Goal: Information Seeking & Learning: Find specific fact

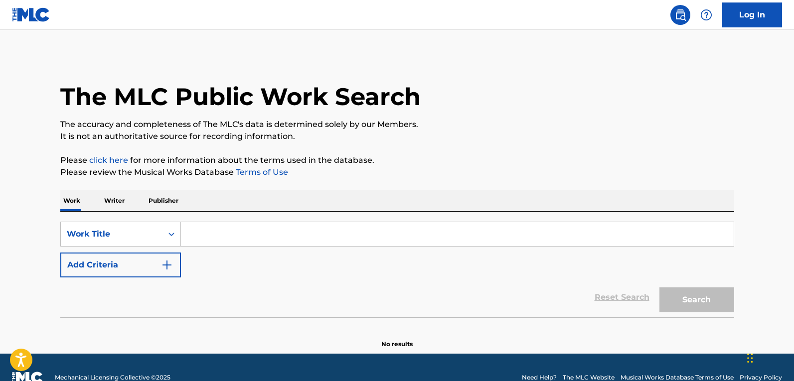
click at [145, 268] on button "Add Criteria" at bounding box center [120, 265] width 121 height 25
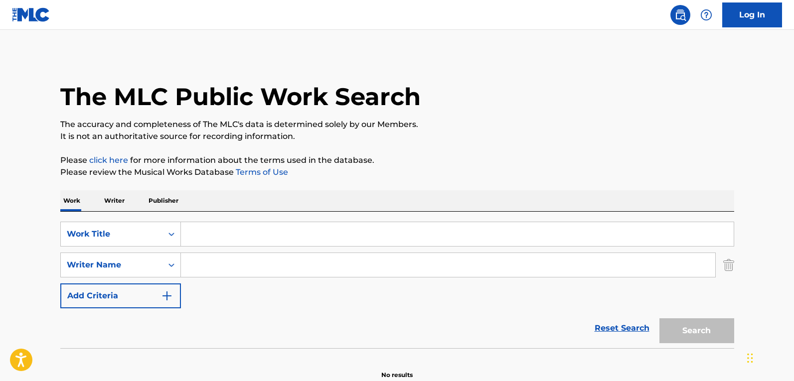
click at [221, 214] on div "SearchWithCriteria24c1ab24-0e37-44c2-9443-f4ebb9efb3db Work Title SearchWithCri…" at bounding box center [396, 280] width 673 height 136
click at [232, 236] on input "Search Form" at bounding box center [457, 234] width 552 height 24
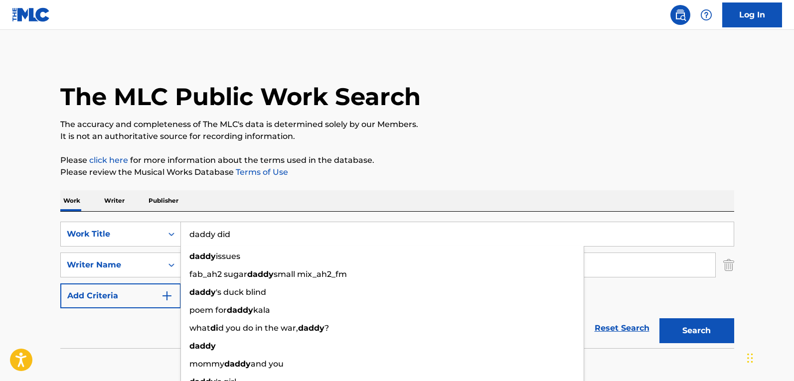
type input "daddy did"
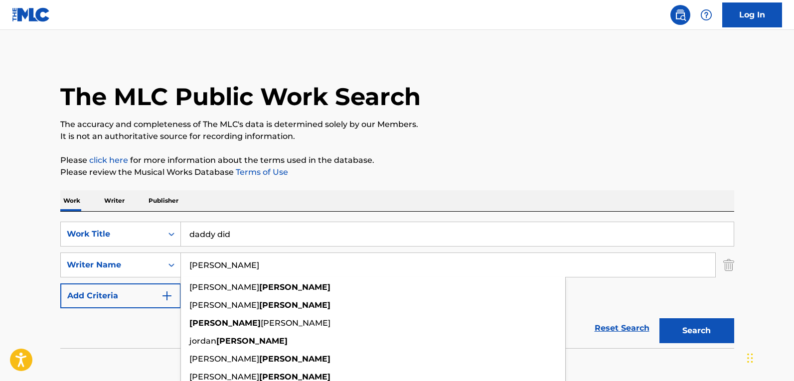
type input "[PERSON_NAME]"
click at [659, 318] on button "Search" at bounding box center [696, 330] width 75 height 25
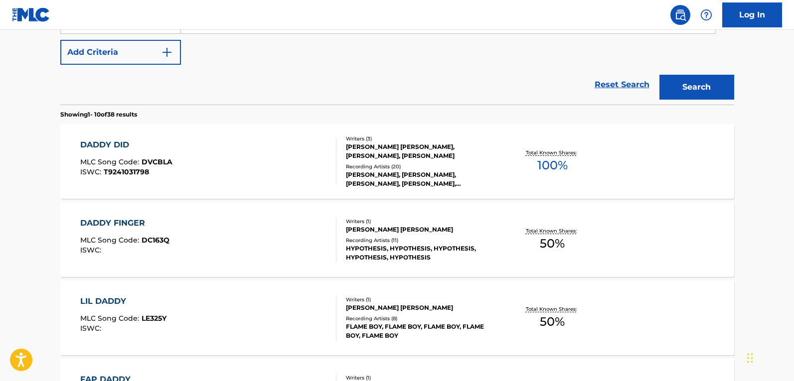
scroll to position [249, 0]
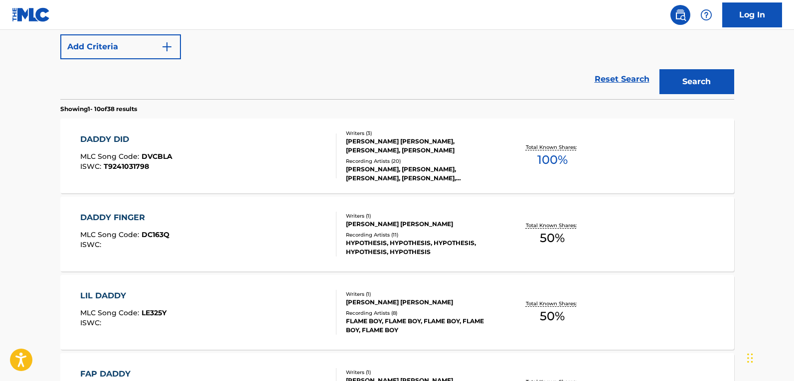
click at [236, 144] on div "DADDY DID MLC Song Code : DVCBLA ISWC : T9241031798" at bounding box center [208, 156] width 256 height 45
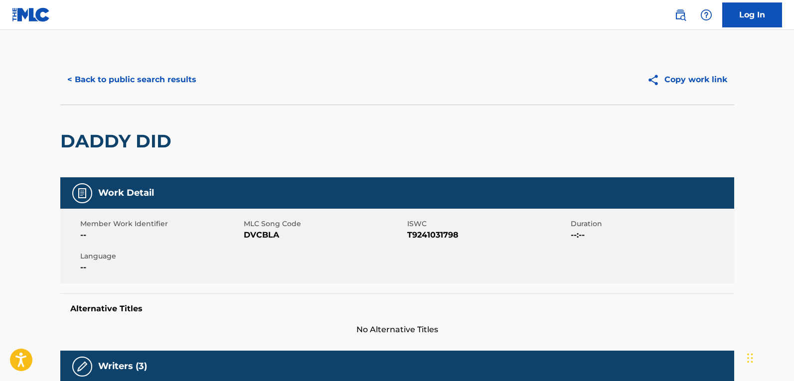
click at [175, 74] on button "< Back to public search results" at bounding box center [131, 79] width 143 height 25
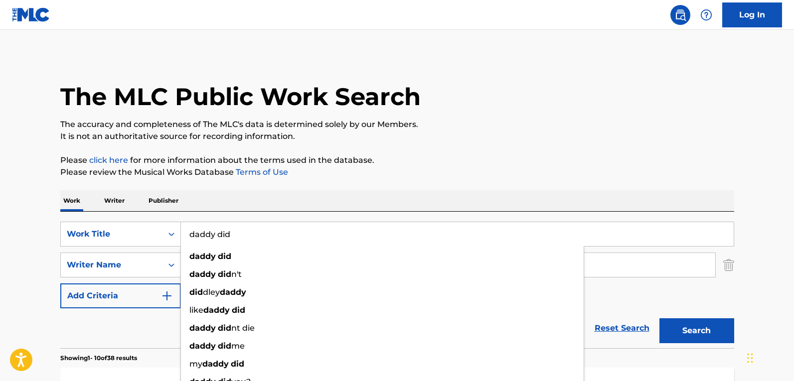
drag, startPoint x: 293, startPoint y: 233, endPoint x: -46, endPoint y: 235, distance: 339.2
click at [0, 235] on html "Accessibility Screen-Reader Guide, Feedback, and Issue Reporting | New window C…" at bounding box center [397, 190] width 794 height 381
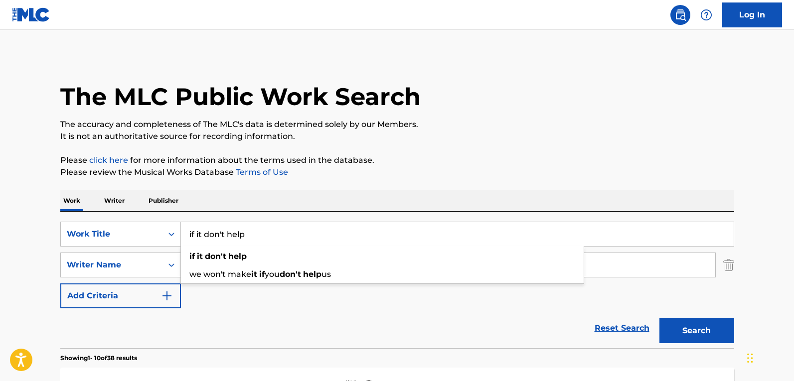
type input "if it don't help"
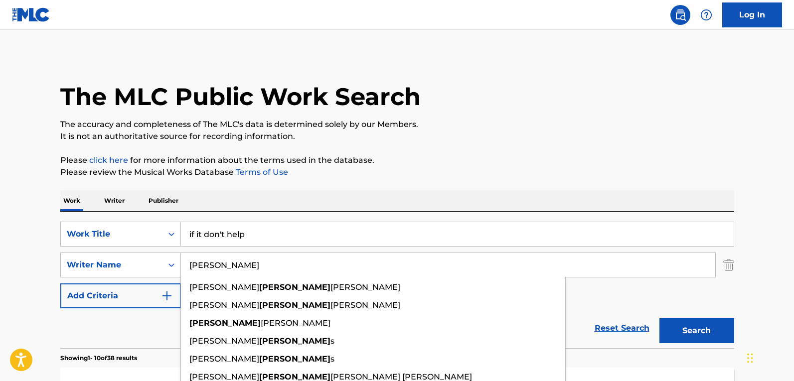
type input "[PERSON_NAME]"
click at [659, 318] on button "Search" at bounding box center [696, 330] width 75 height 25
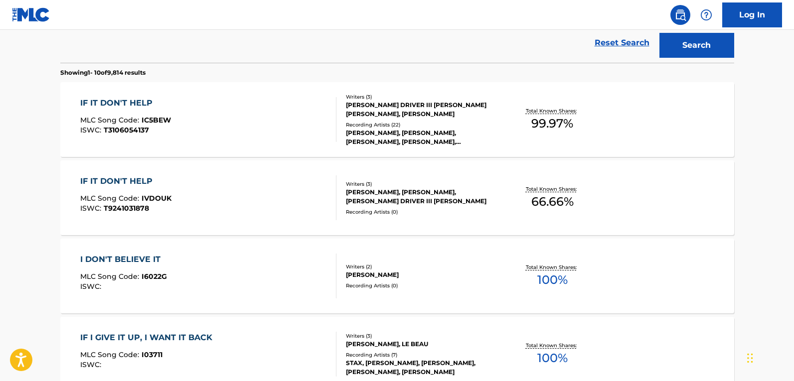
scroll to position [299, 0]
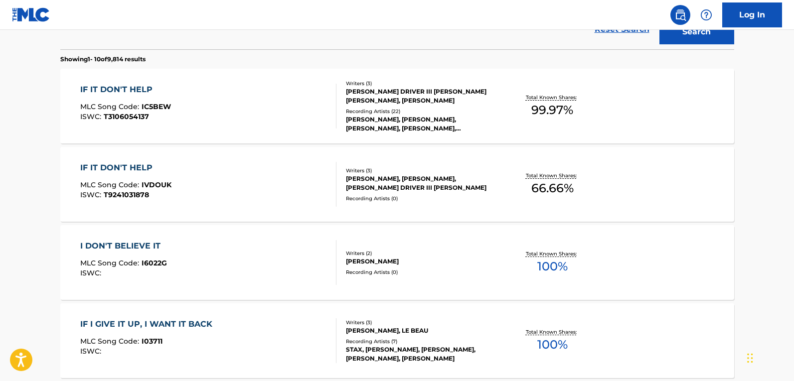
click at [242, 115] on div "IF IT DON'T HELP MLC Song Code : IC5BEW ISWC : T3106054137" at bounding box center [208, 106] width 256 height 45
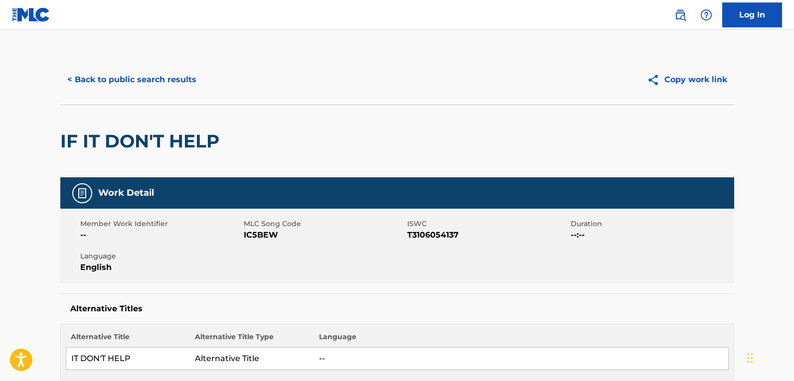
click at [148, 80] on button "< Back to public search results" at bounding box center [131, 79] width 143 height 25
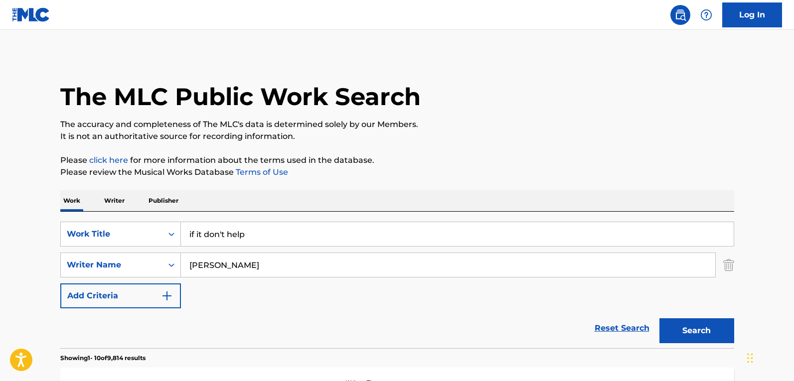
drag, startPoint x: 255, startPoint y: 233, endPoint x: -18, endPoint y: 199, distance: 275.1
click at [0, 199] on html "Accessibility Screen-Reader Guide, Feedback, and Issue Reporting | New window C…" at bounding box center [397, 190] width 794 height 381
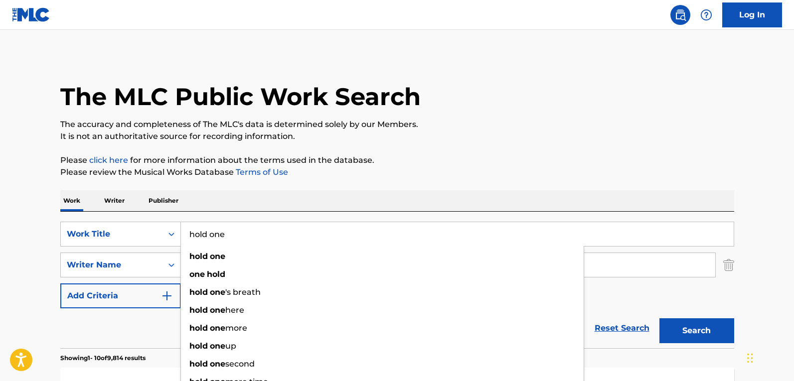
type input "hold one"
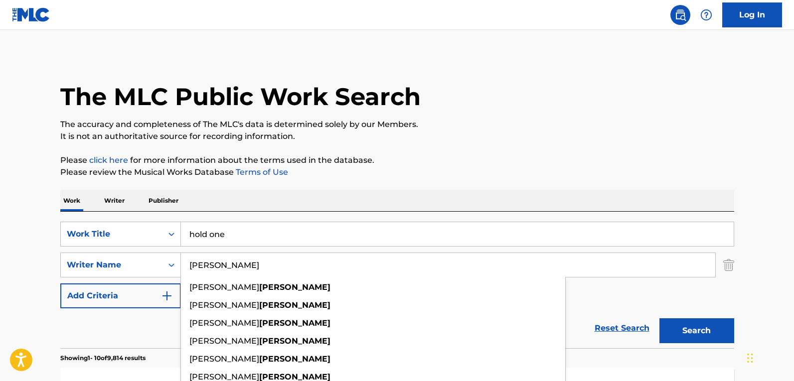
click at [659, 318] on button "Search" at bounding box center [696, 330] width 75 height 25
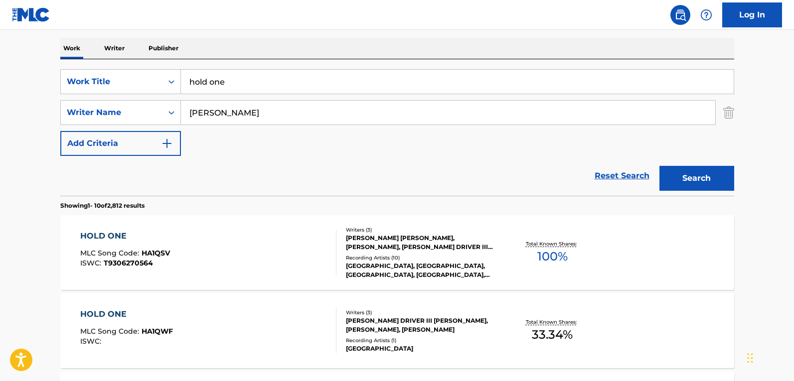
scroll to position [199, 0]
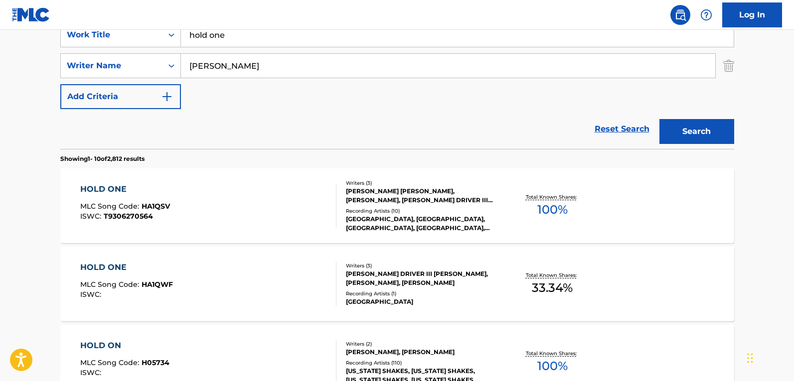
click at [260, 213] on div "HOLD ONE MLC Song Code : HA1QSV ISWC : T9306270564" at bounding box center [208, 205] width 256 height 45
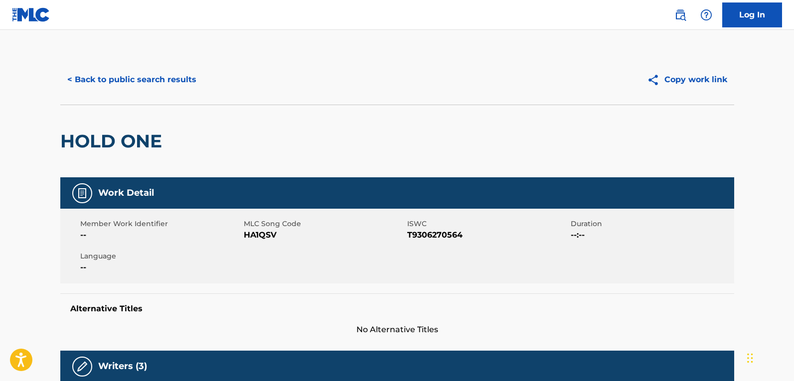
click at [122, 78] on button "< Back to public search results" at bounding box center [131, 79] width 143 height 25
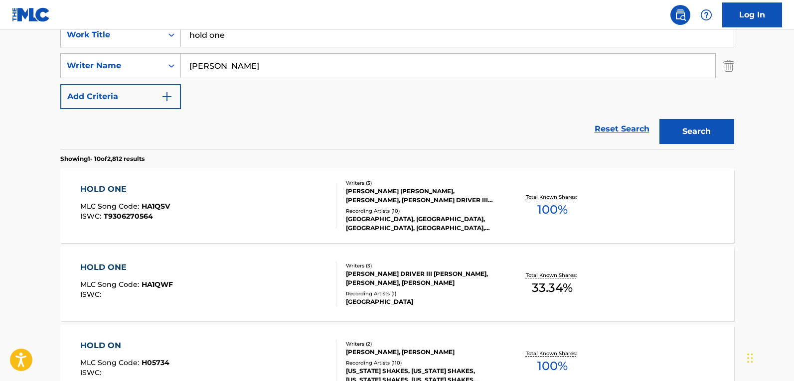
scroll to position [100, 0]
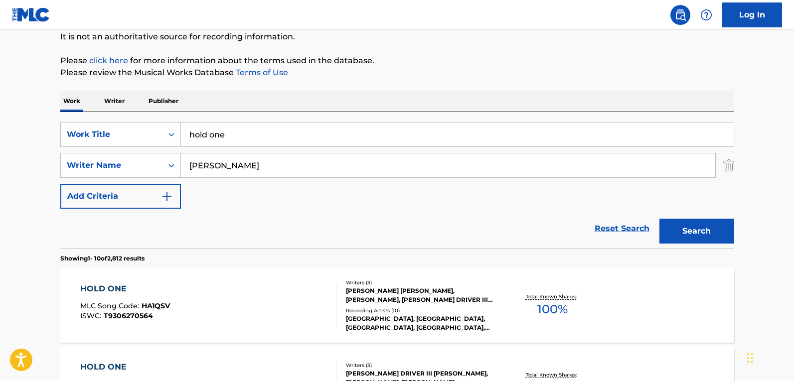
drag, startPoint x: 244, startPoint y: 136, endPoint x: 16, endPoint y: 107, distance: 229.5
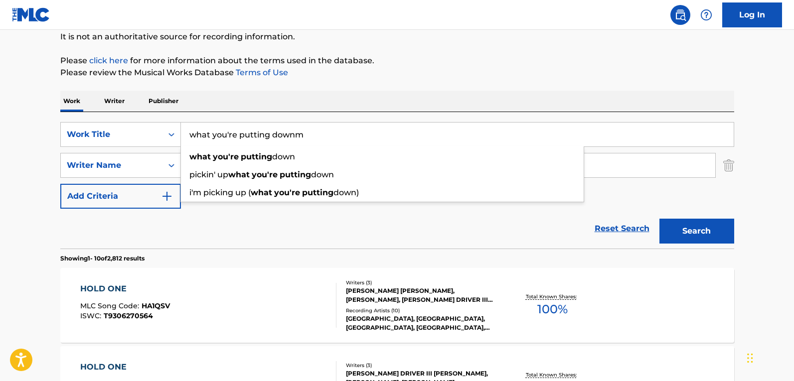
type input "what you're putting downm"
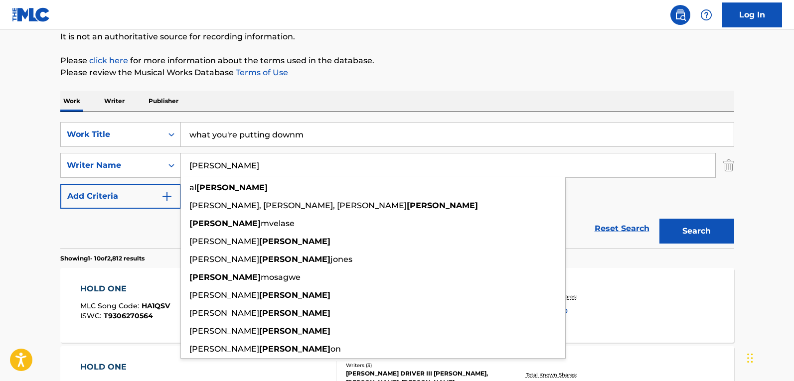
type input "[PERSON_NAME]"
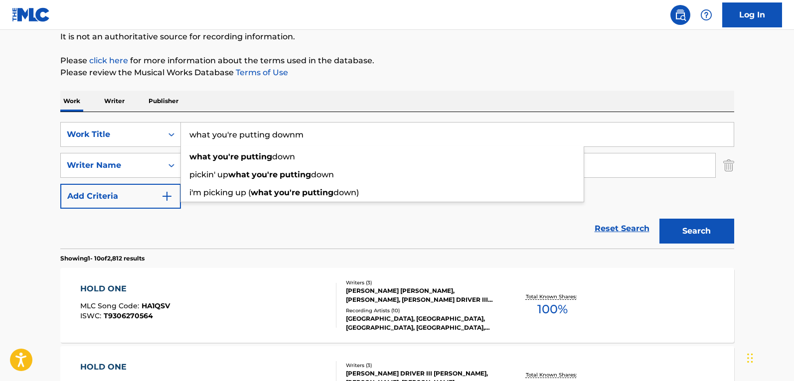
click at [318, 137] on input "what you're putting downm" at bounding box center [457, 135] width 552 height 24
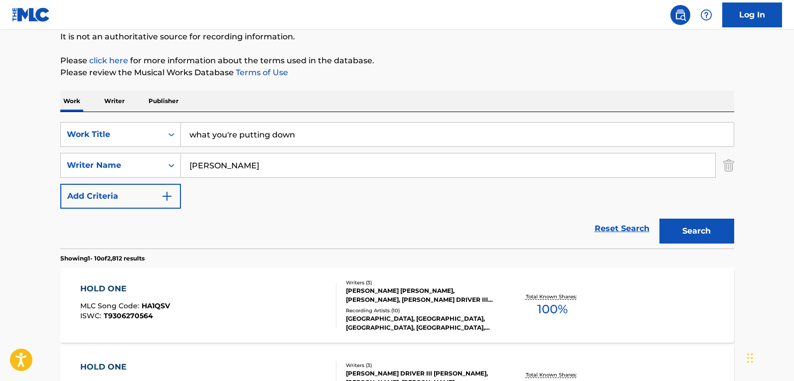
type input "what you're putting down"
click at [659, 219] on button "Search" at bounding box center [696, 231] width 75 height 25
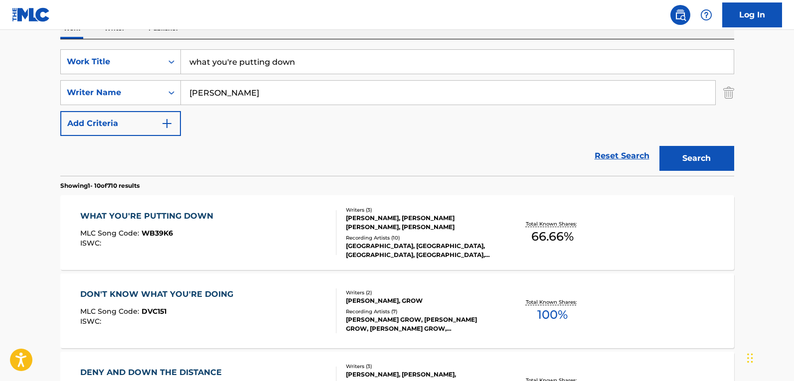
scroll to position [249, 0]
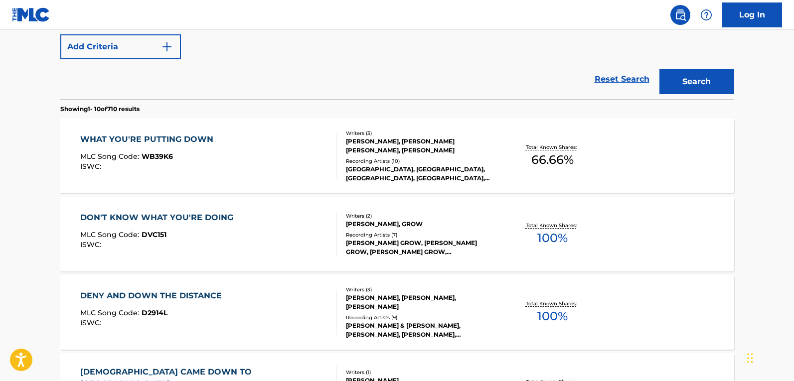
click at [256, 174] on div "WHAT YOU'RE PUTTING DOWN MLC Song Code : WB39K6 ISWC :" at bounding box center [208, 156] width 256 height 45
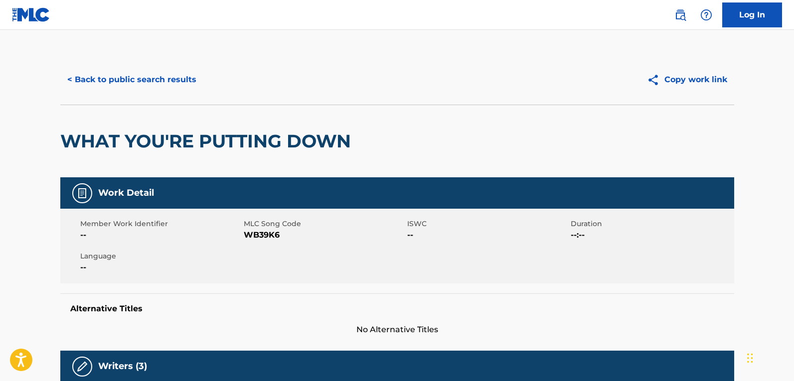
click at [149, 89] on button "< Back to public search results" at bounding box center [131, 79] width 143 height 25
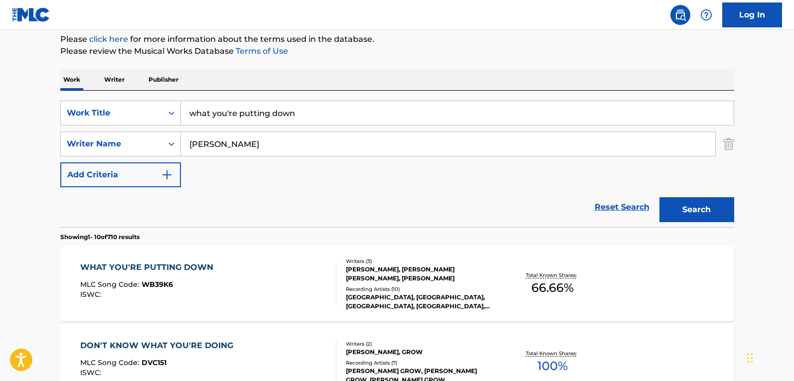
scroll to position [7, 0]
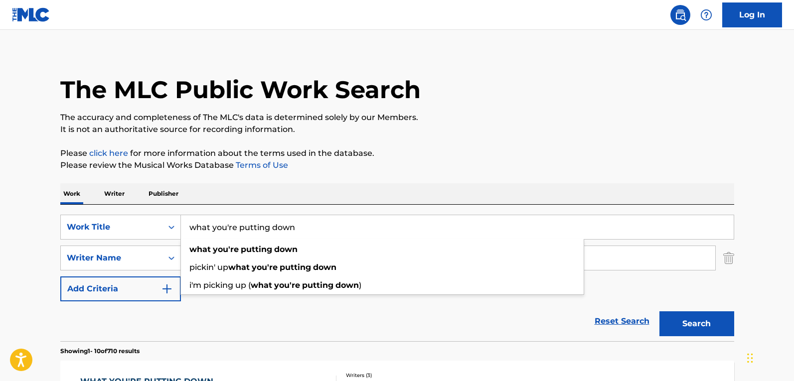
drag, startPoint x: 318, startPoint y: 233, endPoint x: -300, endPoint y: 216, distance: 617.9
click at [0, 216] on html "Accessibility Screen-Reader Guide, Feedback, and Issue Reporting | New window C…" at bounding box center [397, 183] width 794 height 381
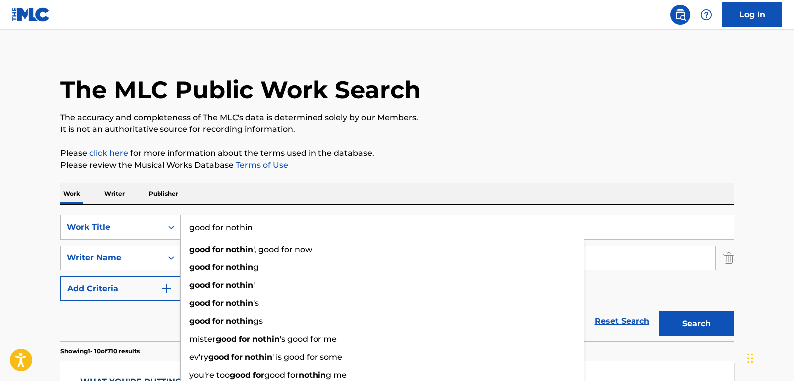
type input "good for nothin"
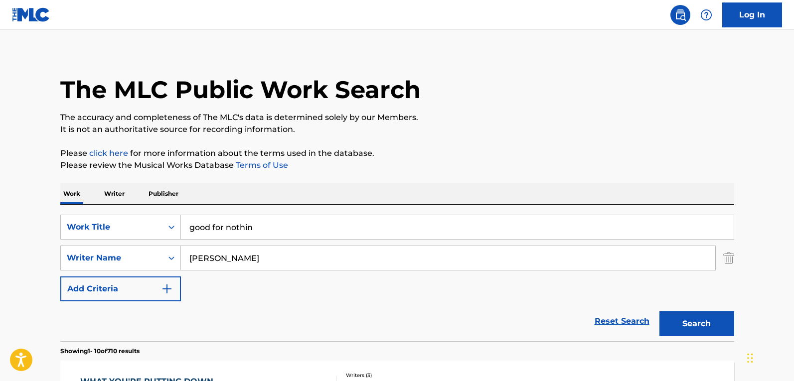
type input "[PERSON_NAME]"
click at [659, 311] on button "Search" at bounding box center [696, 323] width 75 height 25
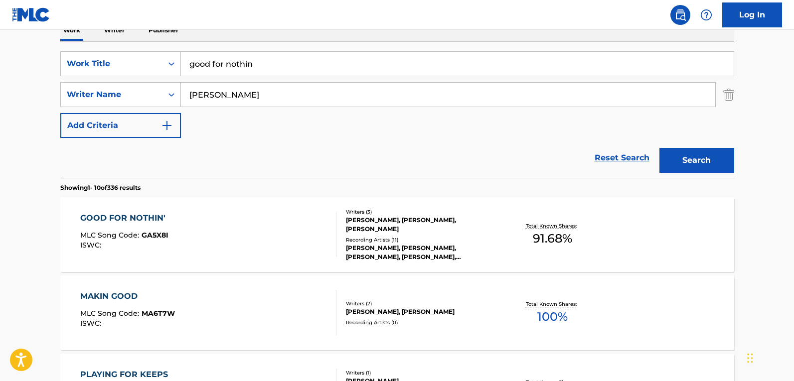
scroll to position [206, 0]
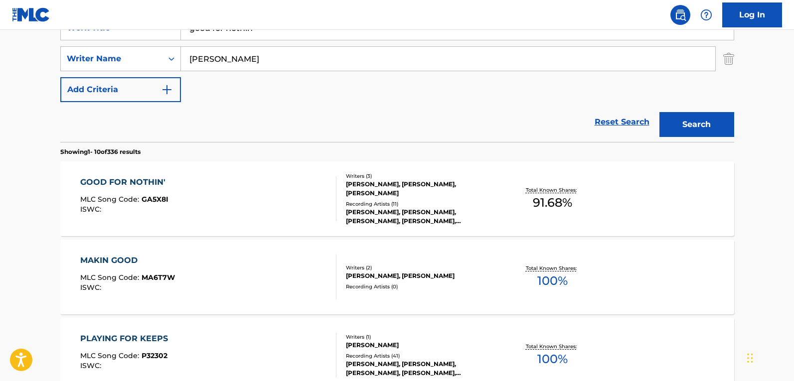
click at [280, 201] on div "GOOD FOR NOTHIN' MLC Song Code : GA5X8I ISWC :" at bounding box center [208, 198] width 256 height 45
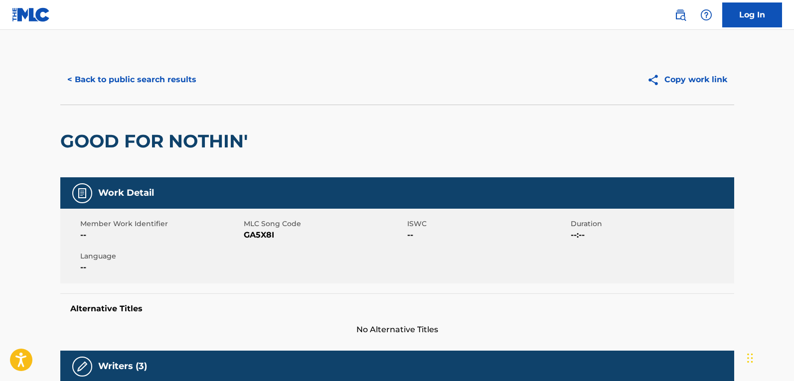
click at [153, 84] on button "< Back to public search results" at bounding box center [131, 79] width 143 height 25
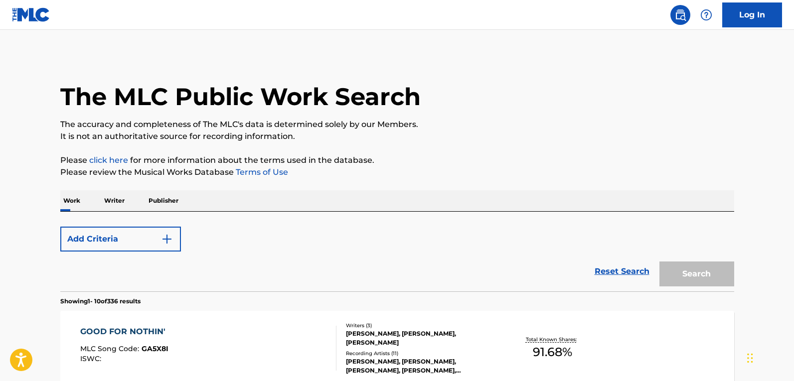
scroll to position [206, 0]
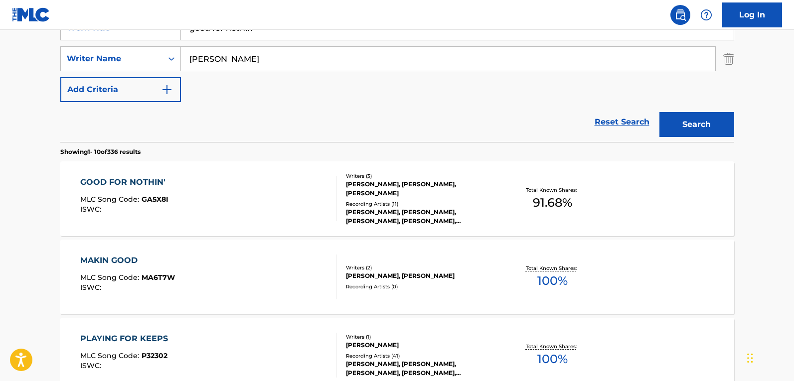
click at [226, 172] on div "GOOD FOR NOTHIN' MLC Song Code : GA5X8I ISWC : Writers ( 3 ) [PERSON_NAME], [PE…" at bounding box center [396, 198] width 673 height 75
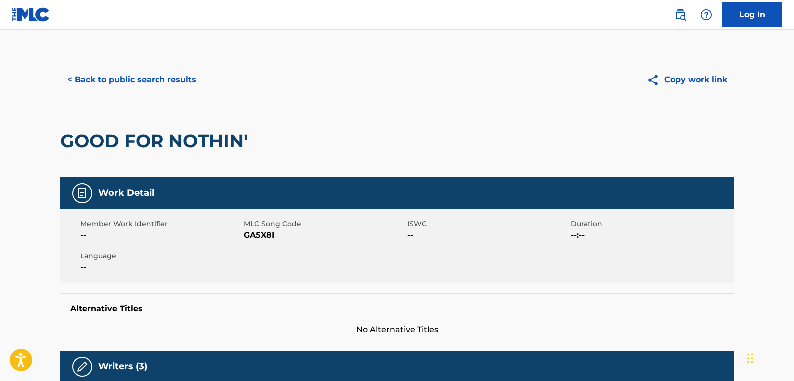
click at [134, 73] on button "< Back to public search results" at bounding box center [131, 79] width 143 height 25
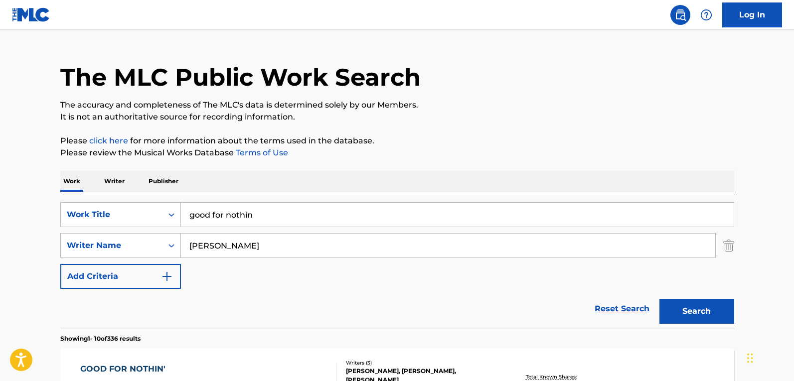
scroll to position [7, 0]
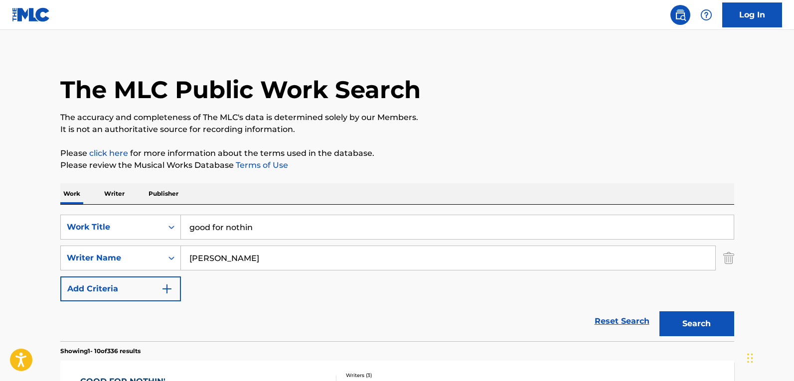
drag, startPoint x: 301, startPoint y: 235, endPoint x: 50, endPoint y: 215, distance: 252.3
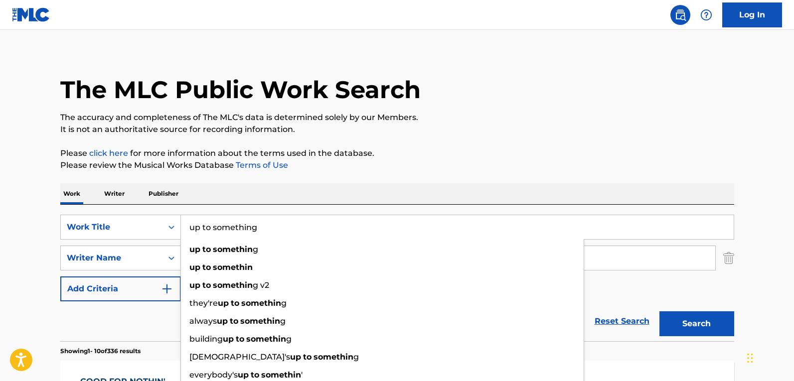
type input "up to something"
click at [659, 311] on button "Search" at bounding box center [696, 323] width 75 height 25
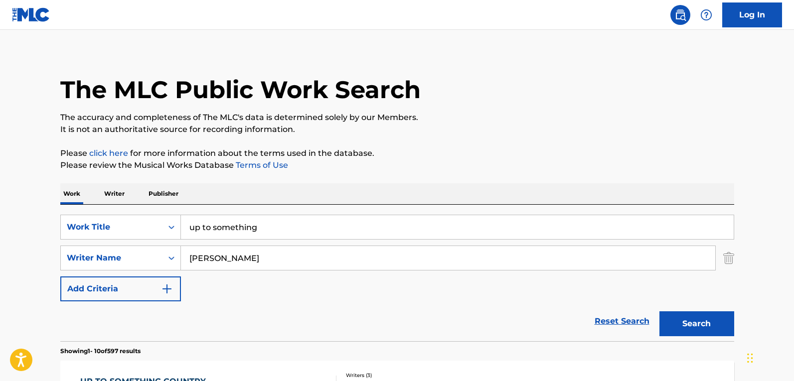
scroll to position [107, 0]
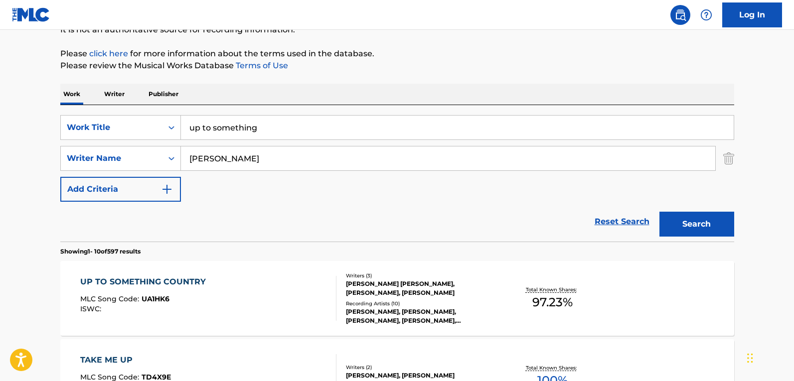
click at [282, 308] on div "UP TO SOMETHING COUNTRY MLC Song Code : UA1HK6 ISWC :" at bounding box center [208, 298] width 256 height 45
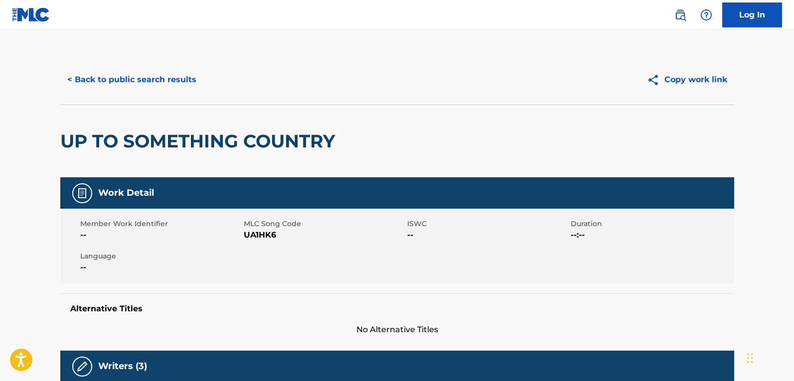
drag, startPoint x: 157, startPoint y: 100, endPoint x: 158, endPoint y: 80, distance: 19.4
click at [157, 99] on div "< Back to public search results Copy work link" at bounding box center [396, 80] width 673 height 50
click at [158, 79] on button "< Back to public search results" at bounding box center [131, 79] width 143 height 25
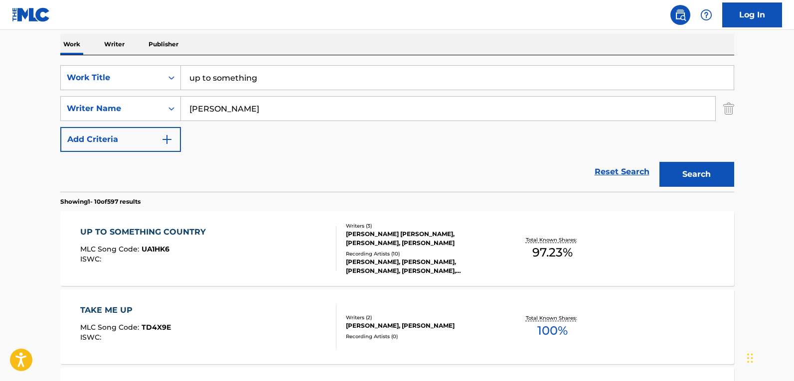
scroll to position [107, 0]
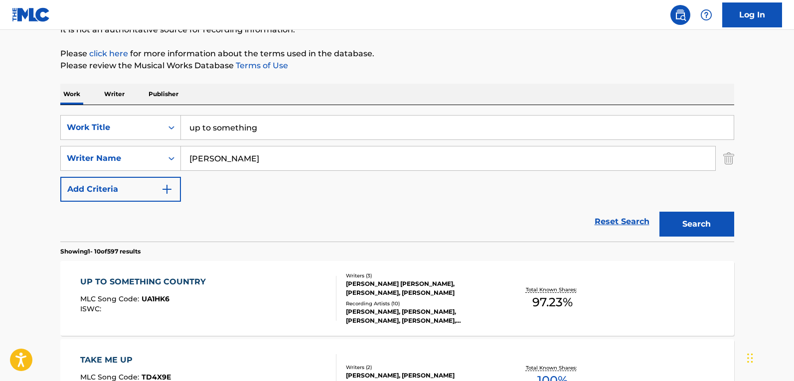
click at [242, 294] on div "UP TO SOMETHING COUNTRY MLC Song Code : UA1HK6 ISWC :" at bounding box center [208, 298] width 256 height 45
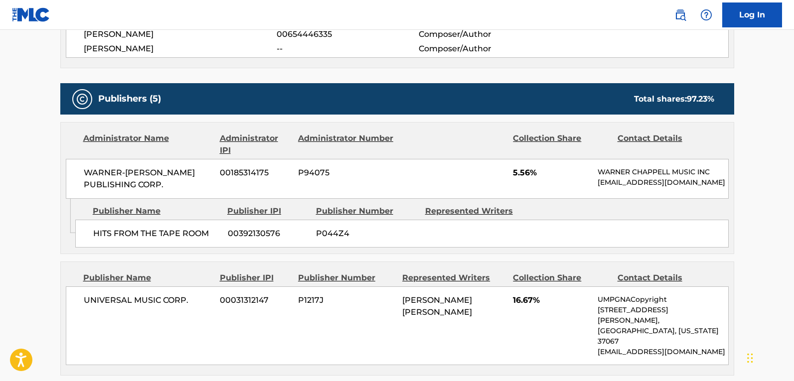
scroll to position [349, 0]
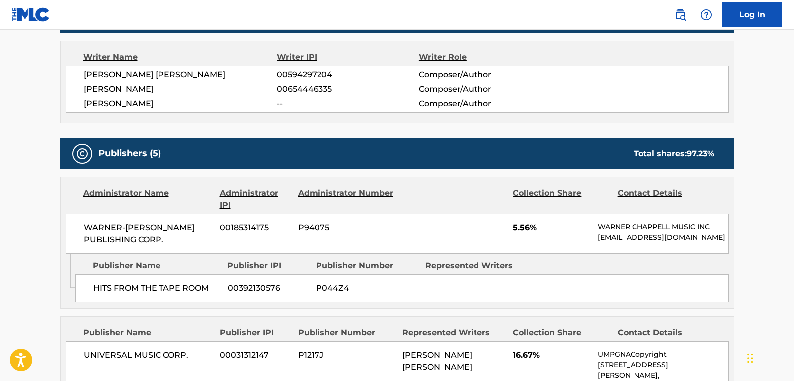
drag, startPoint x: 29, startPoint y: 334, endPoint x: 47, endPoint y: 374, distance: 43.9
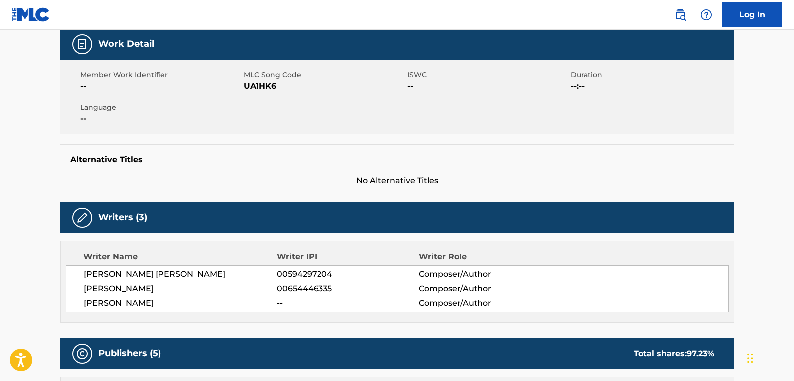
scroll to position [0, 0]
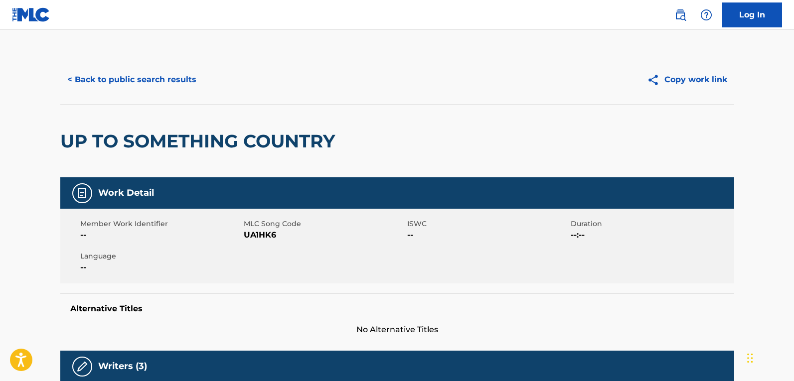
click at [158, 77] on button "< Back to public search results" at bounding box center [131, 79] width 143 height 25
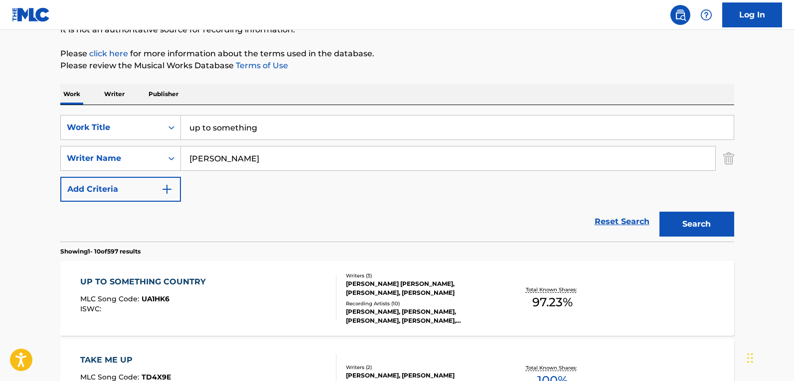
drag, startPoint x: 299, startPoint y: 129, endPoint x: 30, endPoint y: 98, distance: 271.2
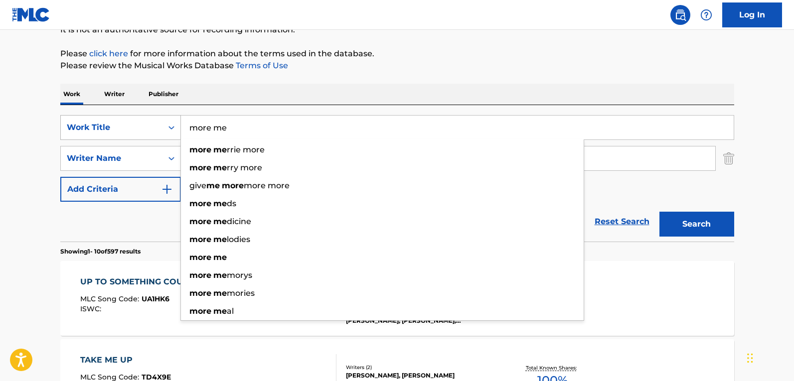
type input "more me"
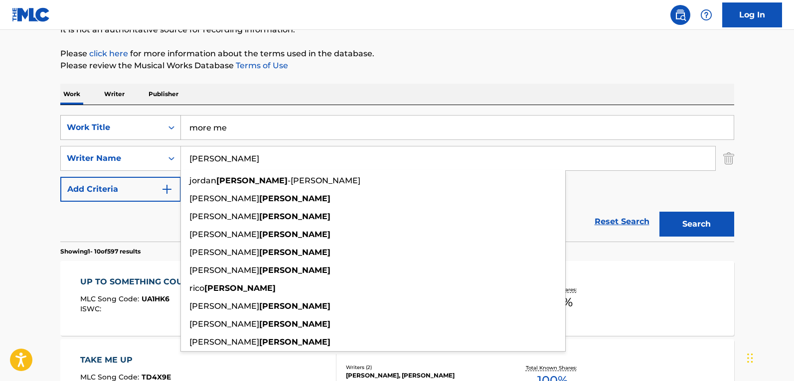
type input "[PERSON_NAME]"
click at [659, 212] on button "Search" at bounding box center [696, 224] width 75 height 25
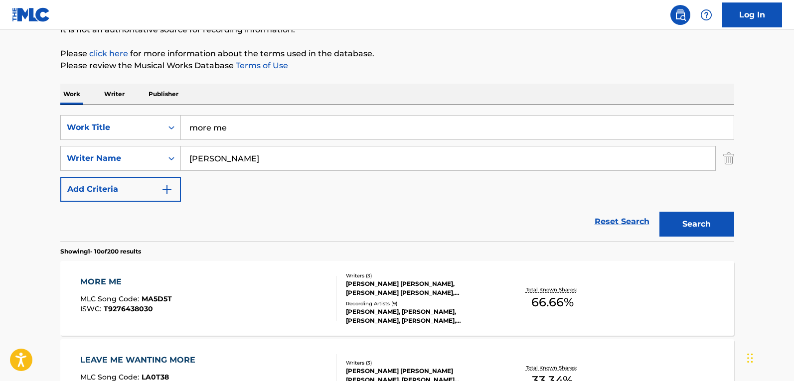
click at [263, 278] on div "MORE ME MLC Song Code : MA5D5T ISWC : T9276438030" at bounding box center [208, 298] width 256 height 45
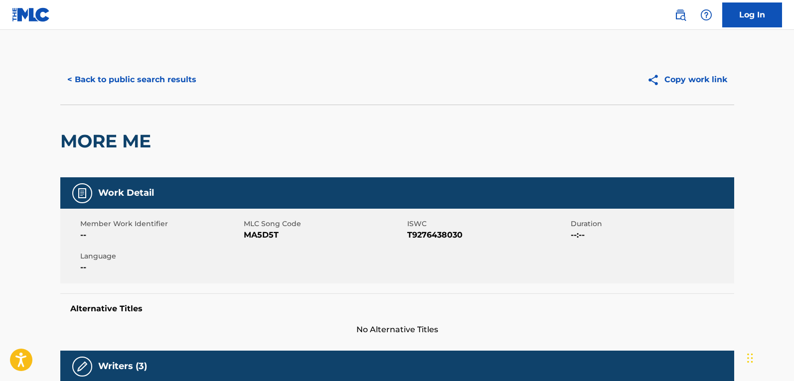
click at [132, 66] on div "< Back to public search results Copy work link" at bounding box center [396, 80] width 673 height 50
click at [135, 79] on button "< Back to public search results" at bounding box center [131, 79] width 143 height 25
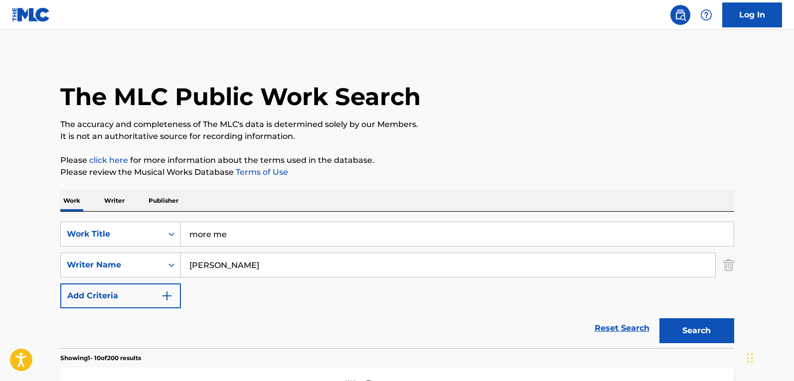
scroll to position [107, 0]
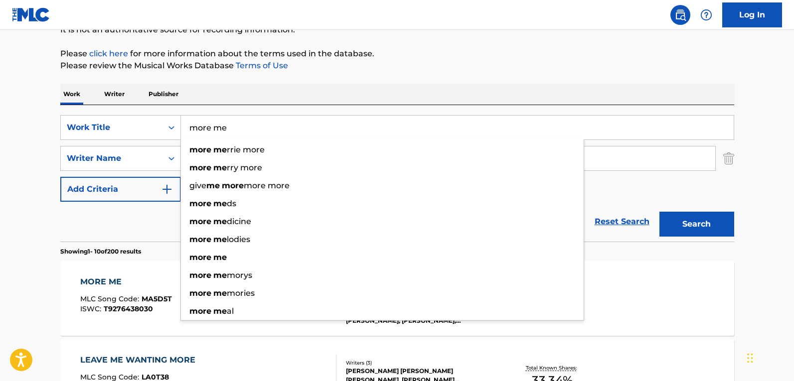
drag, startPoint x: 268, startPoint y: 130, endPoint x: 54, endPoint y: 74, distance: 220.9
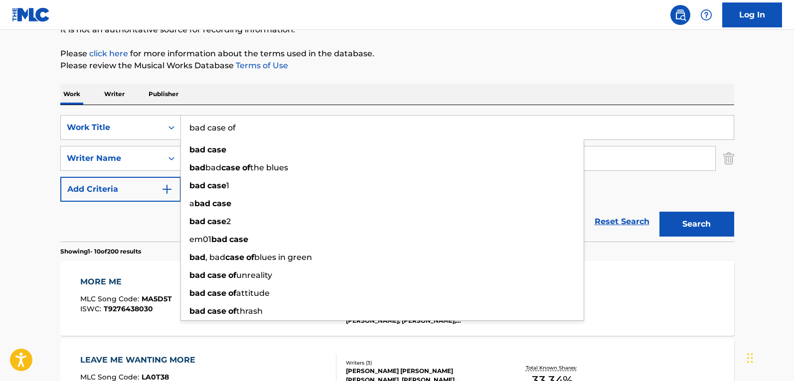
type input "bad case of"
click at [659, 212] on button "Search" at bounding box center [696, 224] width 75 height 25
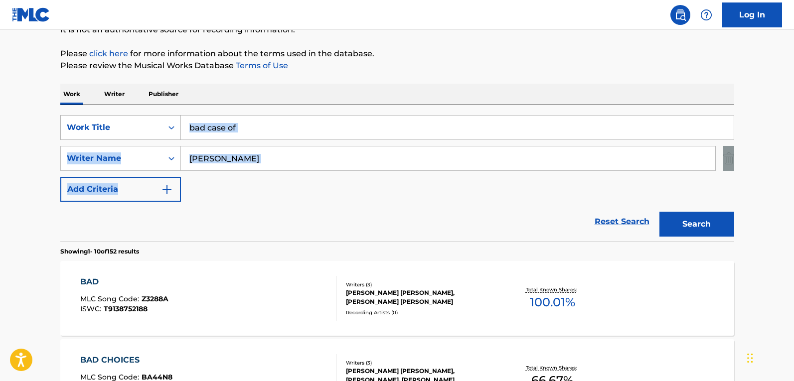
drag, startPoint x: 275, startPoint y: 173, endPoint x: 126, endPoint y: 128, distance: 155.5
click at [126, 128] on div "SearchWithCriteria24c1ab24-0e37-44c2-9443-f4ebb9efb3db Work Title bad case of S…" at bounding box center [396, 158] width 673 height 87
click at [294, 149] on input "[PERSON_NAME]" at bounding box center [448, 158] width 534 height 24
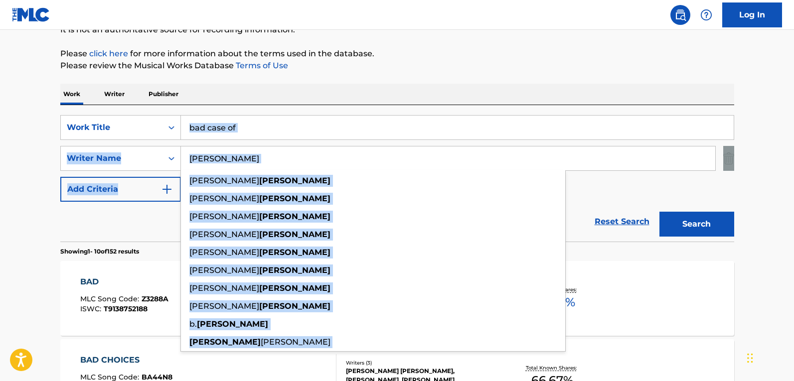
click at [278, 154] on input "[PERSON_NAME]" at bounding box center [448, 158] width 534 height 24
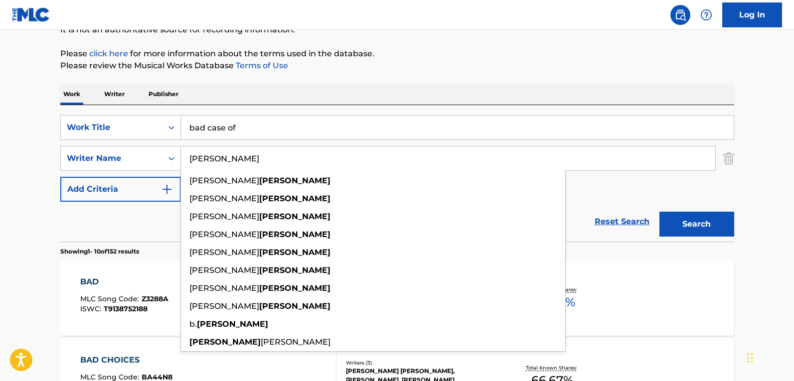
click at [278, 154] on input "[PERSON_NAME]" at bounding box center [448, 158] width 534 height 24
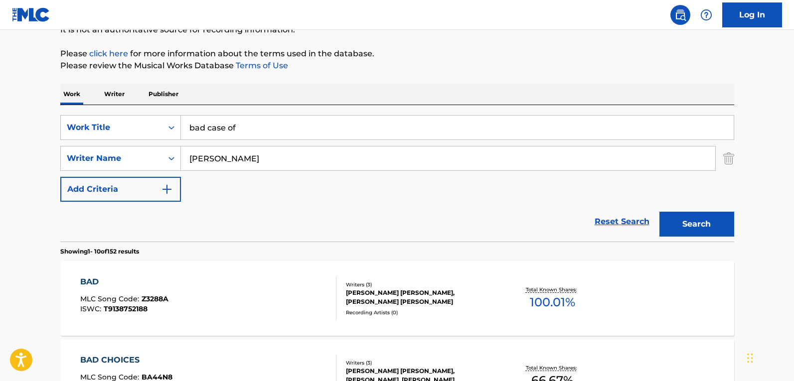
type input "[PERSON_NAME]"
click at [659, 212] on button "Search" at bounding box center [696, 224] width 75 height 25
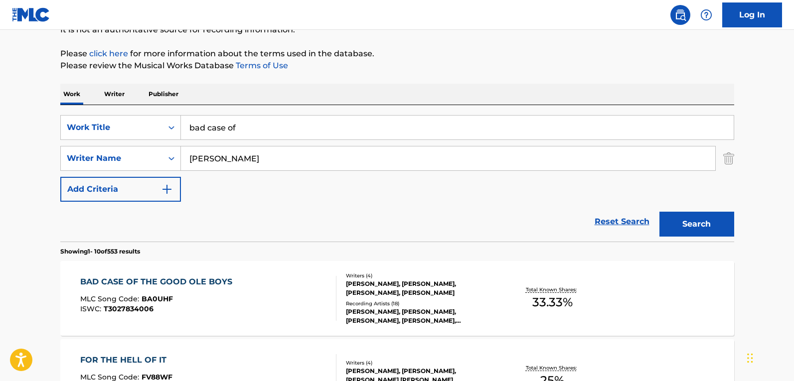
scroll to position [256, 0]
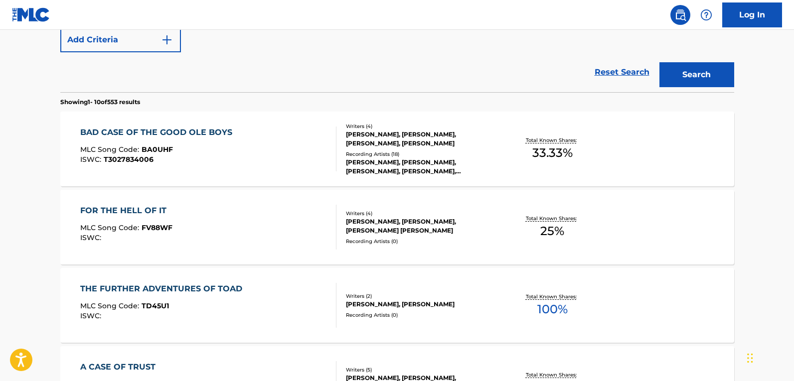
click at [239, 153] on div "BAD CASE OF THE GOOD OLE BOYS MLC Song Code : BA0UHF ISWC : T3027834006" at bounding box center [208, 149] width 256 height 45
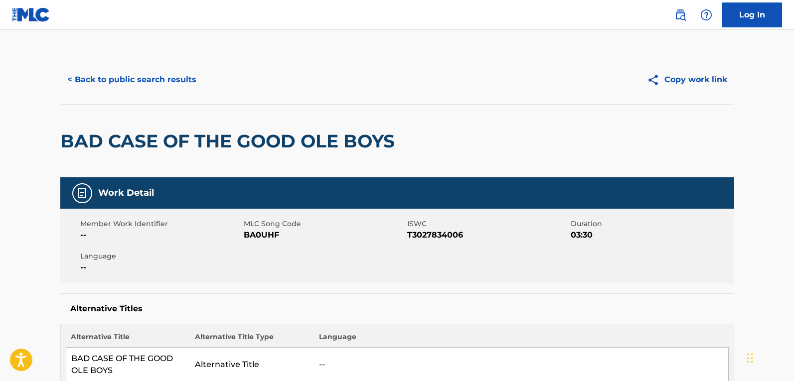
click at [156, 83] on button "< Back to public search results" at bounding box center [131, 79] width 143 height 25
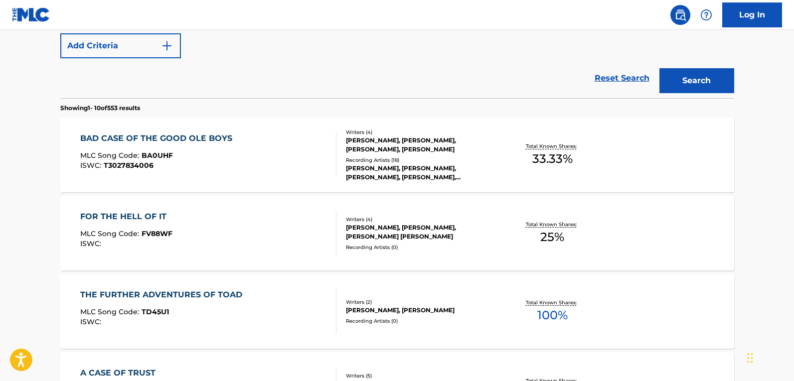
scroll to position [213, 0]
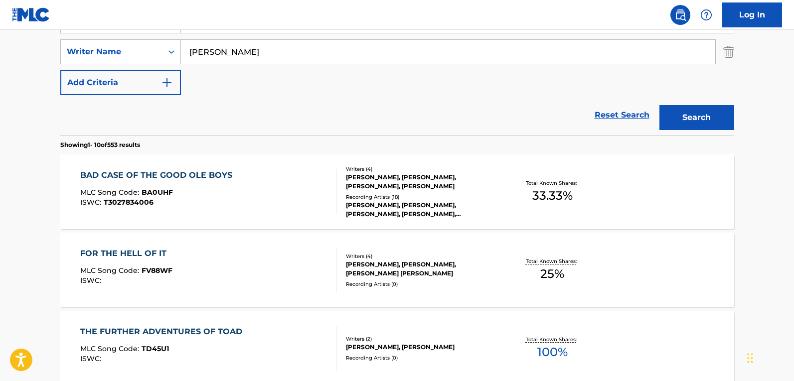
drag, startPoint x: 254, startPoint y: 52, endPoint x: 155, endPoint y: 39, distance: 99.5
click at [155, 39] on div "SearchWithCriteria24c1ab24-0e37-44c2-9443-f4ebb9efb3db Work Title bad case of S…" at bounding box center [396, 51] width 673 height 87
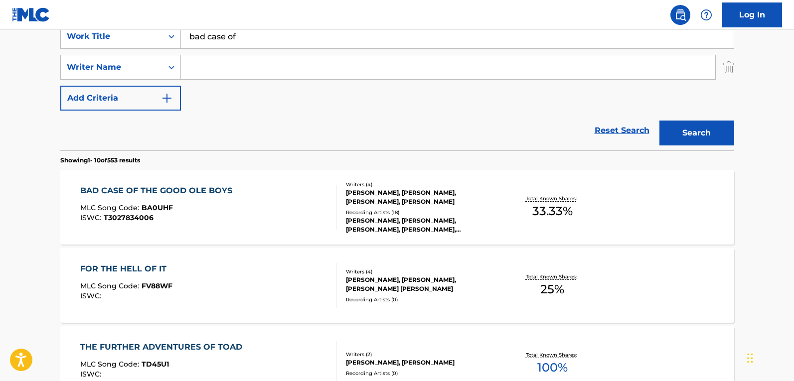
scroll to position [64, 0]
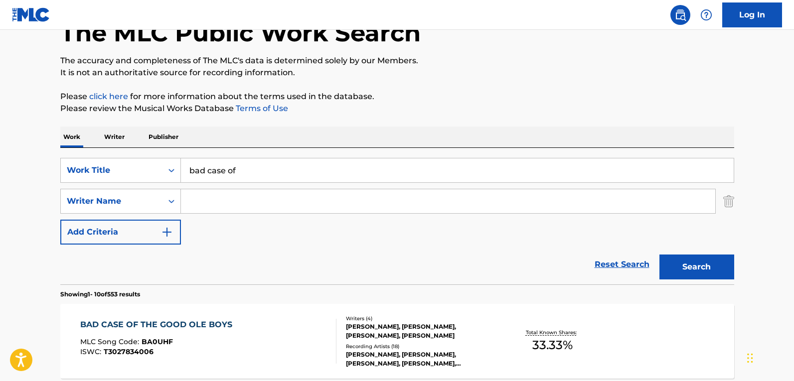
click at [732, 200] on img "Search Form" at bounding box center [728, 201] width 11 height 25
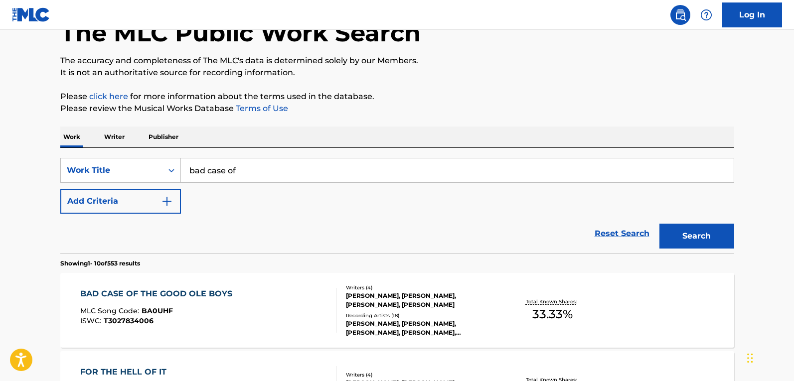
click at [702, 264] on section "Showing 1 - 10 of 553 results" at bounding box center [396, 261] width 673 height 14
click at [699, 249] on div "Search" at bounding box center [694, 234] width 80 height 40
click at [691, 234] on button "Search" at bounding box center [696, 236] width 75 height 25
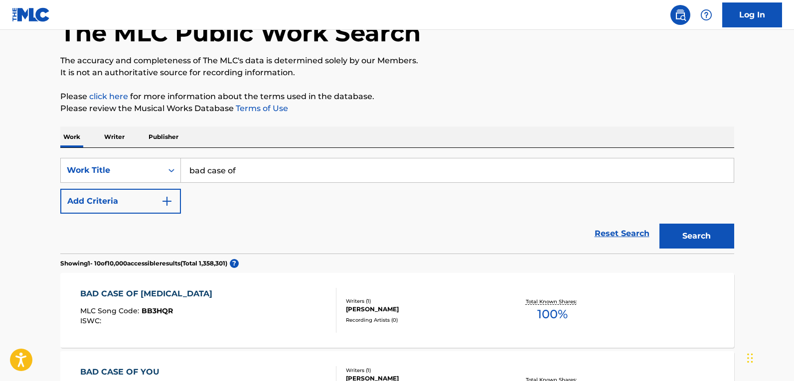
click at [311, 168] on input "bad case of" at bounding box center [457, 170] width 552 height 24
click at [659, 224] on button "Search" at bounding box center [696, 236] width 75 height 25
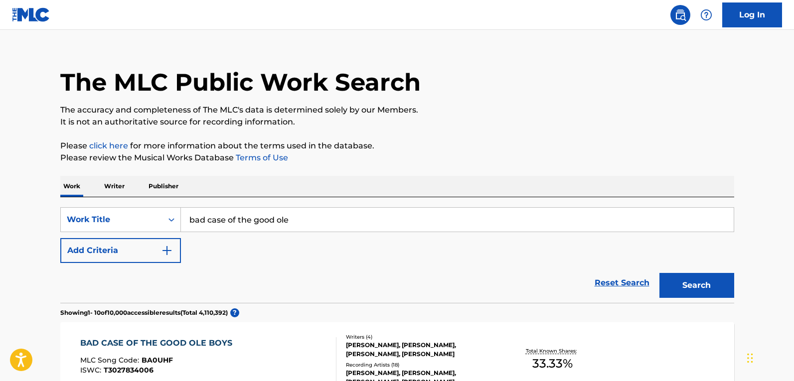
scroll to position [149, 0]
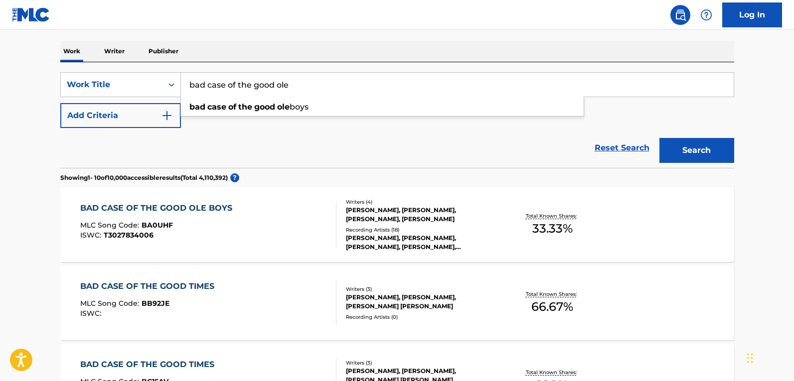
drag, startPoint x: 358, startPoint y: 87, endPoint x: -39, endPoint y: 105, distance: 396.9
click at [0, 105] on html "Accessibility Screen-Reader Guide, Feedback, and Issue Reporting | New window C…" at bounding box center [397, 41] width 794 height 381
type input "mama ain't [DEMOGRAPHIC_DATA]"
click at [659, 138] on button "Search" at bounding box center [696, 150] width 75 height 25
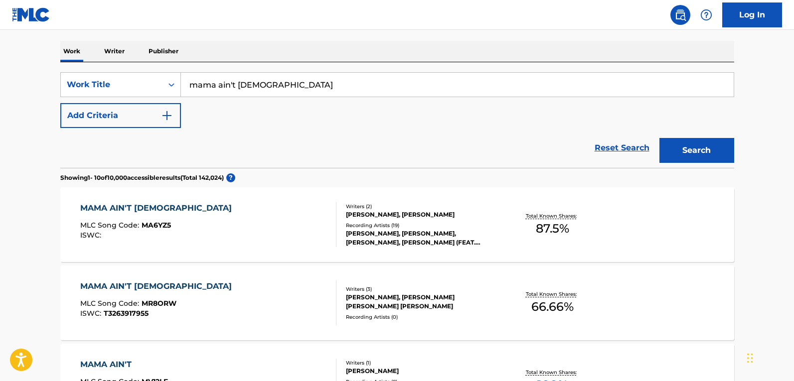
click at [331, 204] on div at bounding box center [332, 224] width 8 height 45
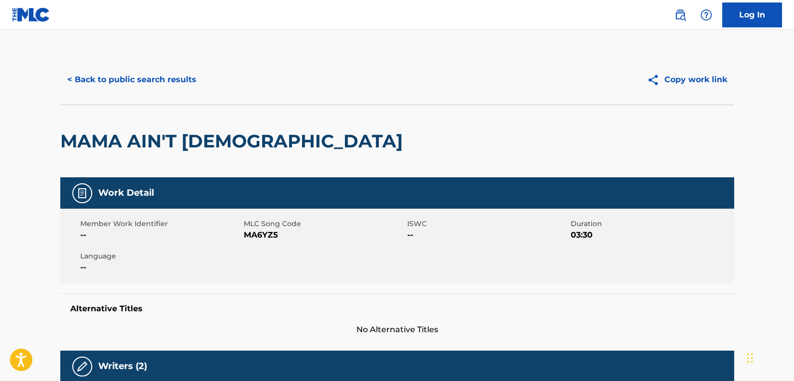
click at [173, 86] on button "< Back to public search results" at bounding box center [131, 79] width 143 height 25
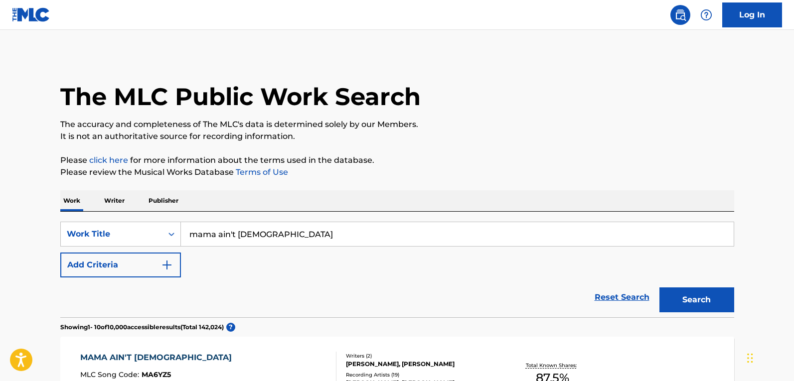
scroll to position [149, 0]
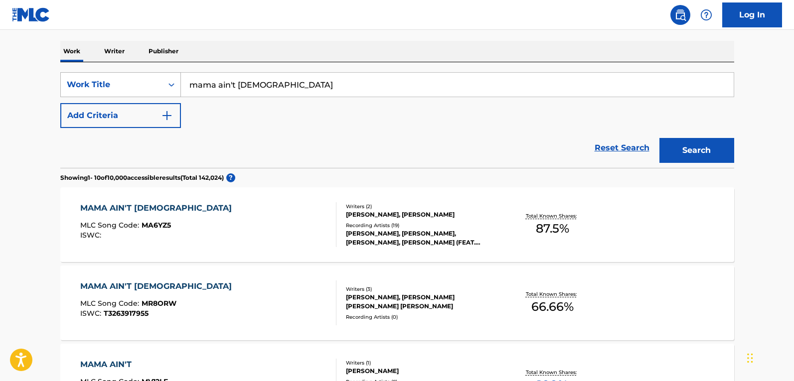
drag, startPoint x: 287, startPoint y: 85, endPoint x: 78, endPoint y: 85, distance: 209.2
click at [84, 85] on div "SearchWithCriteria24c1ab24-0e37-44c2-9443-f4ebb9efb3db Work Title mama ain't [P…" at bounding box center [396, 84] width 673 height 25
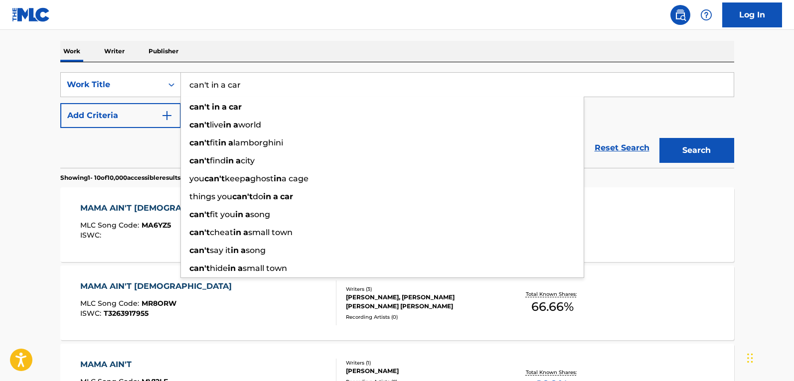
type input "can't in a car"
click at [659, 138] on button "Search" at bounding box center [696, 150] width 75 height 25
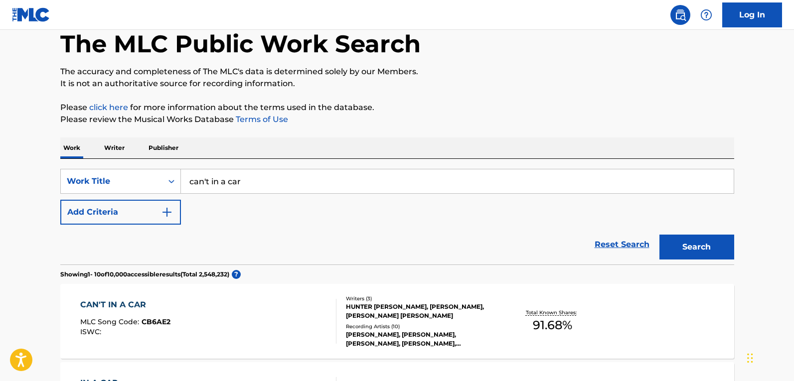
click at [300, 317] on div "CAN'T IN A CAR MLC Song Code : CB6AE2 ISWC :" at bounding box center [208, 321] width 256 height 45
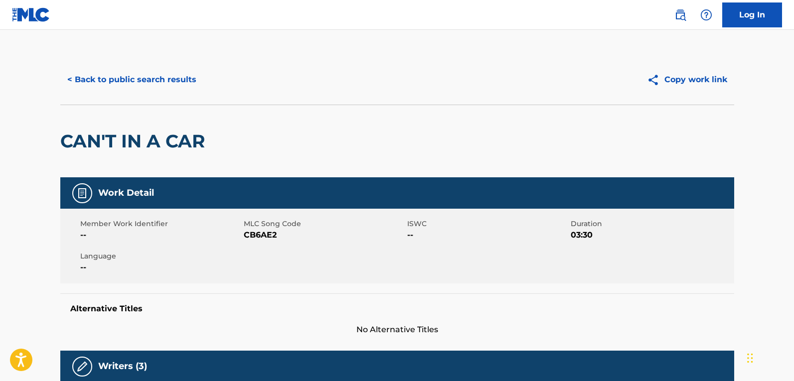
click at [136, 76] on button "< Back to public search results" at bounding box center [131, 79] width 143 height 25
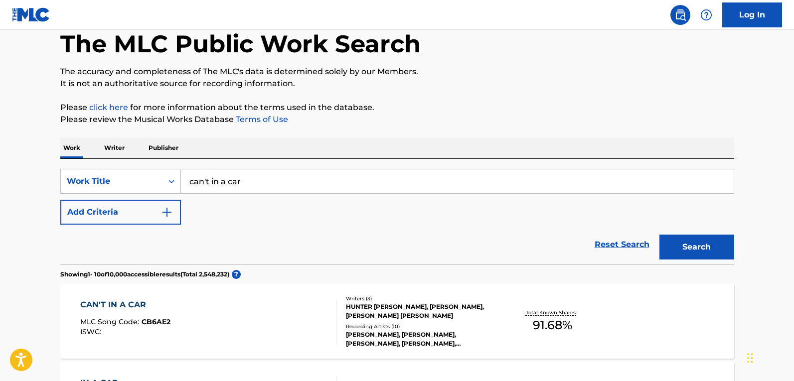
drag, startPoint x: 266, startPoint y: 177, endPoint x: -62, endPoint y: 166, distance: 328.0
click at [0, 166] on html "Accessibility Screen-Reader Guide, Feedback, and Issue Reporting | New window C…" at bounding box center [397, 137] width 794 height 381
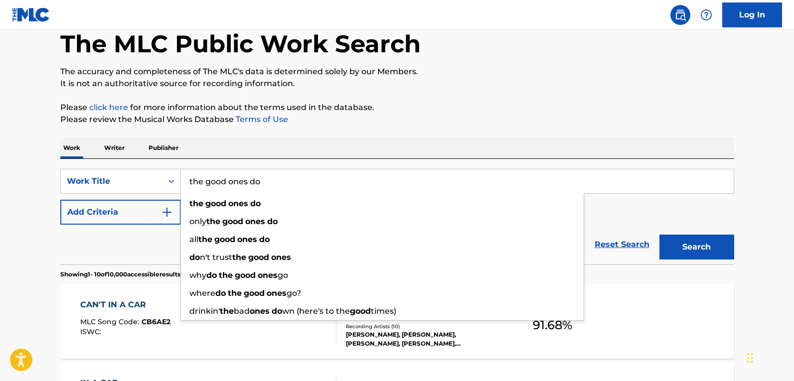
type input "the good ones do"
click at [659, 235] on button "Search" at bounding box center [696, 247] width 75 height 25
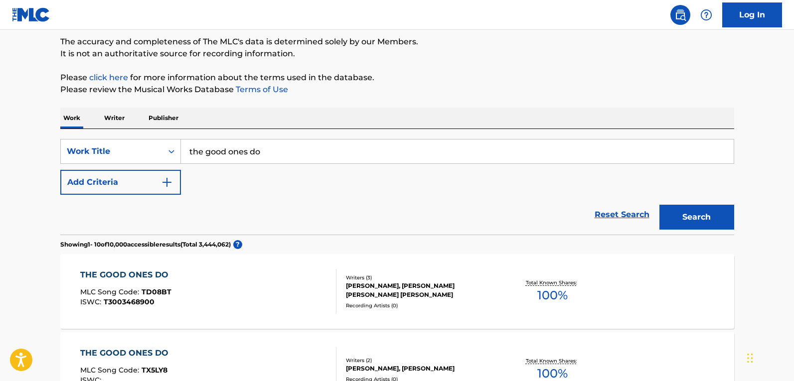
scroll to position [0, 0]
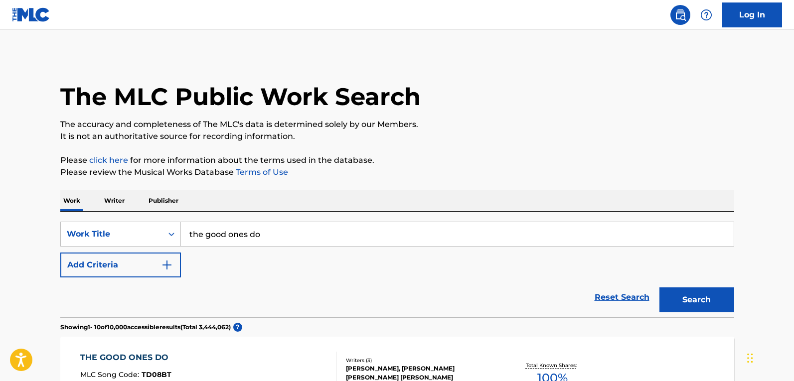
drag, startPoint x: 80, startPoint y: 269, endPoint x: 211, endPoint y: 250, distance: 132.0
click at [82, 268] on button "Add Criteria" at bounding box center [120, 265] width 121 height 25
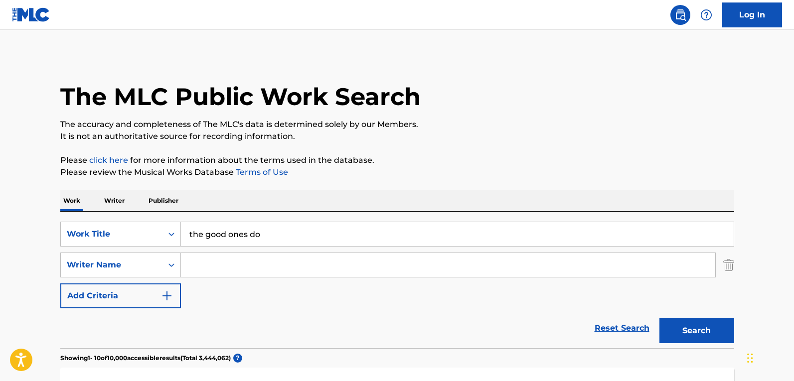
click at [249, 261] on input "Search Form" at bounding box center [448, 265] width 534 height 24
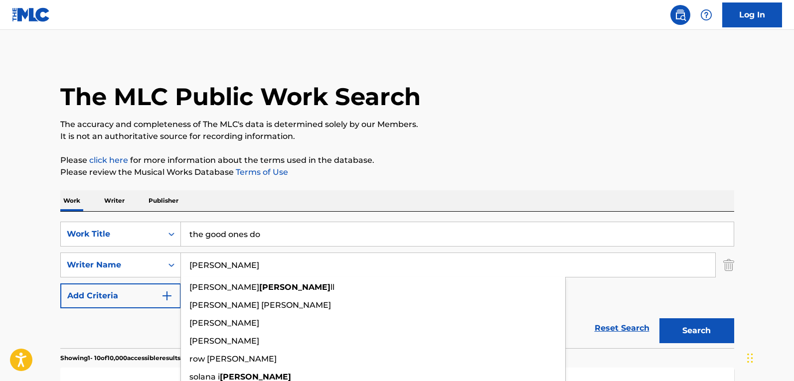
type input "[PERSON_NAME]"
click at [659, 318] on button "Search" at bounding box center [696, 330] width 75 height 25
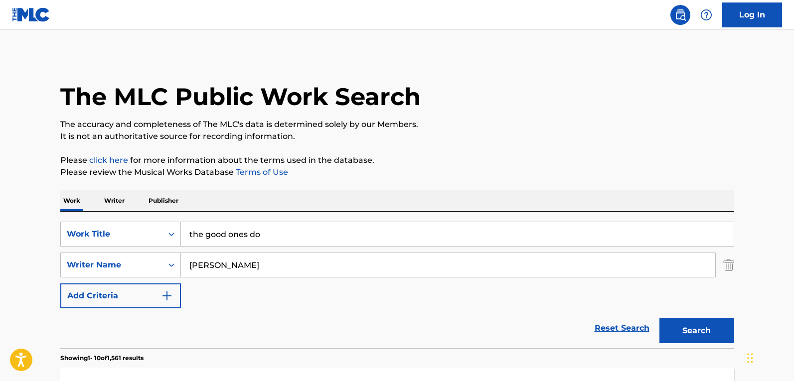
scroll to position [149, 0]
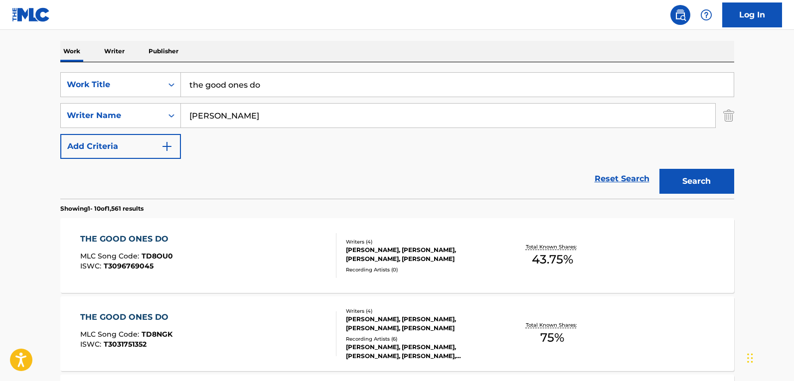
click at [245, 246] on div "THE GOOD ONES DO MLC Song Code : TD8OU0 ISWC : T3096769045" at bounding box center [208, 255] width 256 height 45
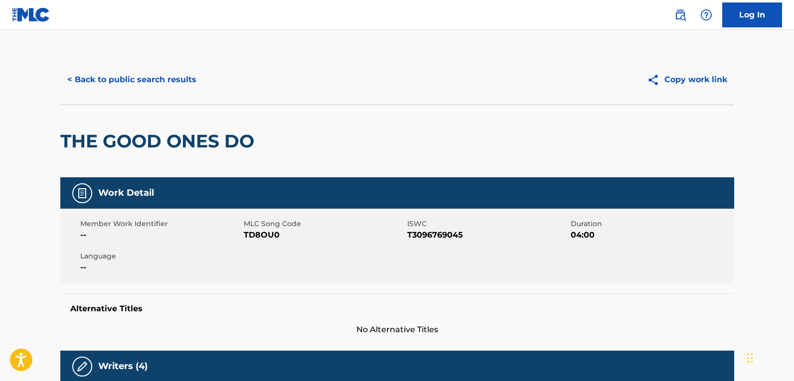
click at [195, 82] on button "< Back to public search results" at bounding box center [131, 79] width 143 height 25
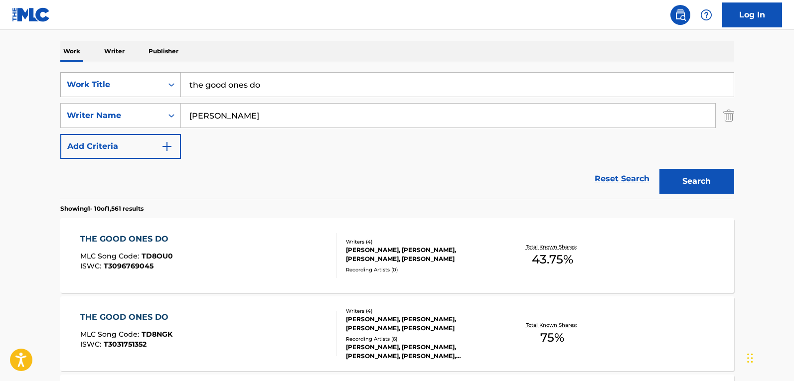
drag, startPoint x: 283, startPoint y: 87, endPoint x: 78, endPoint y: 87, distance: 204.7
click at [78, 87] on div "SearchWithCriteria24c1ab24-0e37-44c2-9443-f4ebb9efb3db Work Title the good ones…" at bounding box center [396, 84] width 673 height 25
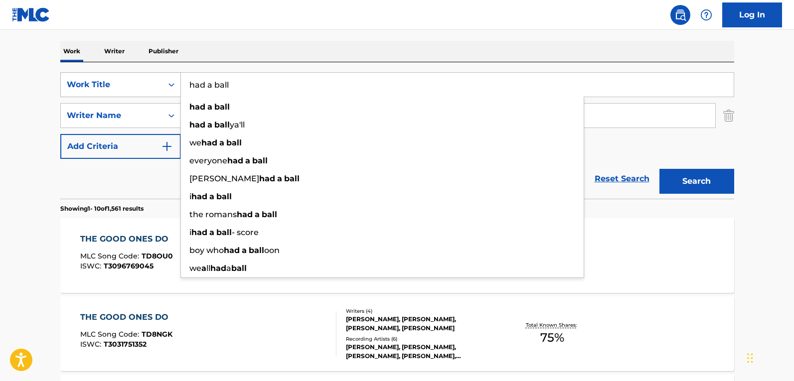
type input "had a ball"
click at [659, 169] on button "Search" at bounding box center [696, 181] width 75 height 25
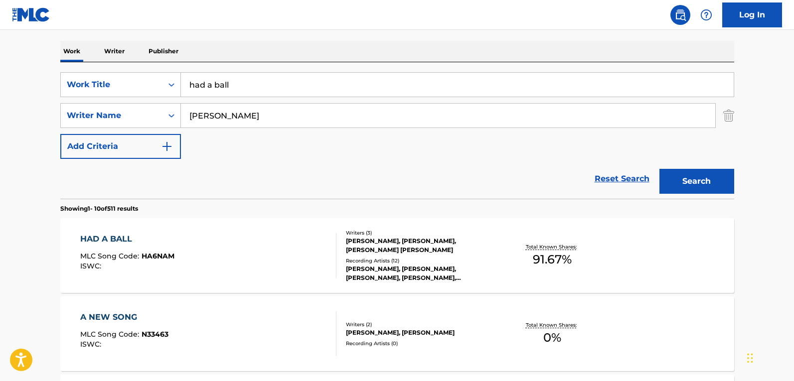
click at [462, 259] on div "Recording Artists ( 12 )" at bounding box center [421, 260] width 150 height 7
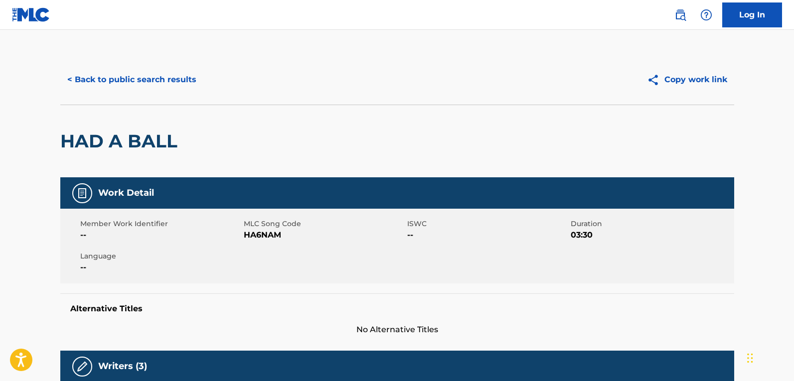
click at [142, 80] on button "< Back to public search results" at bounding box center [131, 79] width 143 height 25
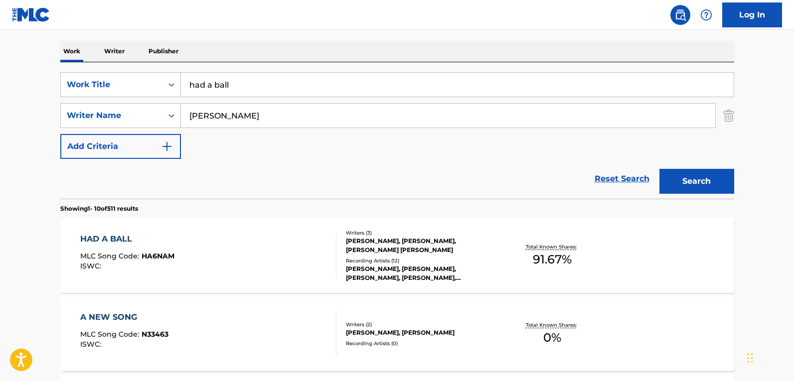
drag, startPoint x: 264, startPoint y: 79, endPoint x: 64, endPoint y: 56, distance: 201.6
type input "10-4"
click at [659, 169] on button "Search" at bounding box center [696, 181] width 75 height 25
click at [277, 247] on div "10-4 MLC Song Code : 1C0TOO ISWC : T3044430077" at bounding box center [208, 255] width 256 height 45
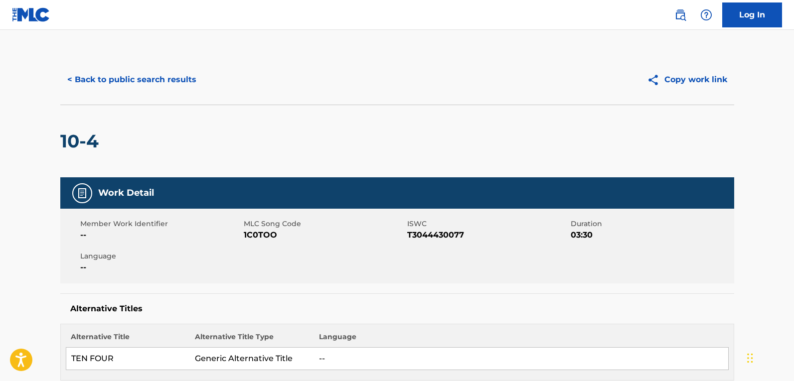
click at [146, 77] on button "< Back to public search results" at bounding box center [131, 79] width 143 height 25
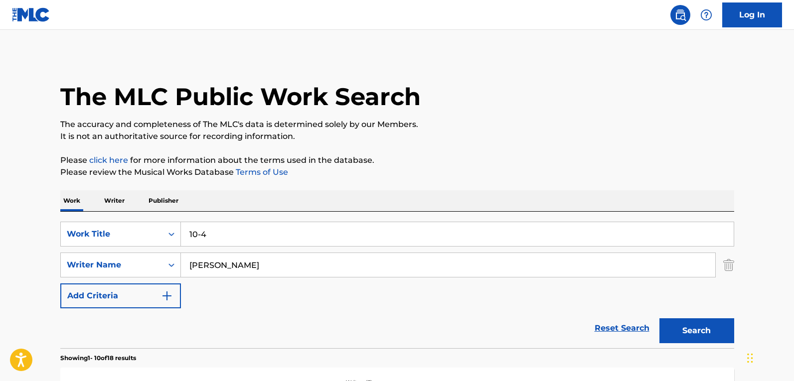
scroll to position [149, 0]
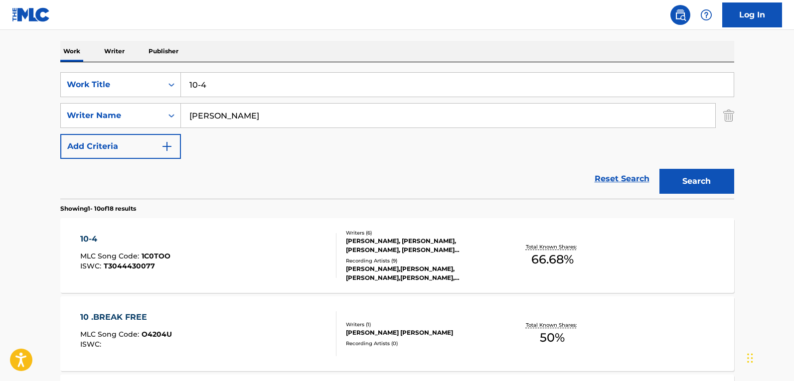
drag, startPoint x: 262, startPoint y: 89, endPoint x: 123, endPoint y: 72, distance: 139.6
click at [123, 72] on div "SearchWithCriteria24c1ab24-0e37-44c2-9443-f4ebb9efb3db Work Title 10-4 SearchWi…" at bounding box center [396, 130] width 673 height 136
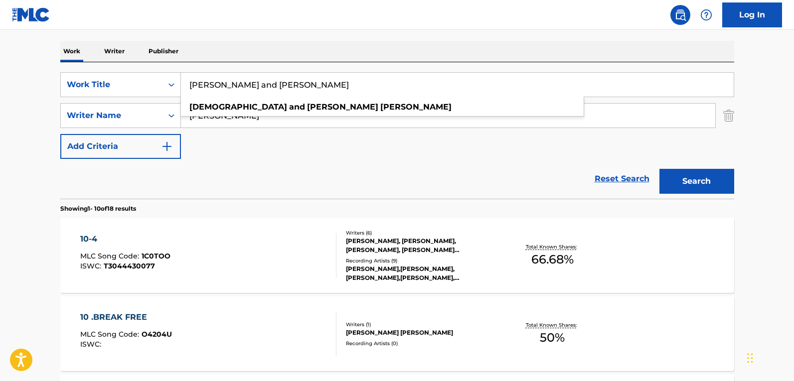
type input "[PERSON_NAME] and [PERSON_NAME]"
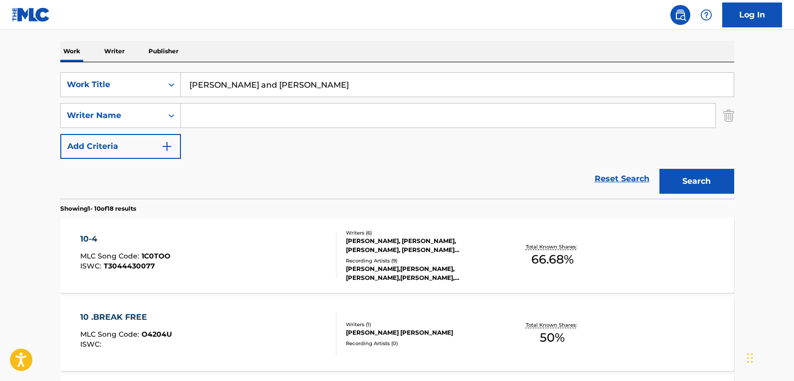
click at [659, 169] on button "Search" at bounding box center [696, 181] width 75 height 25
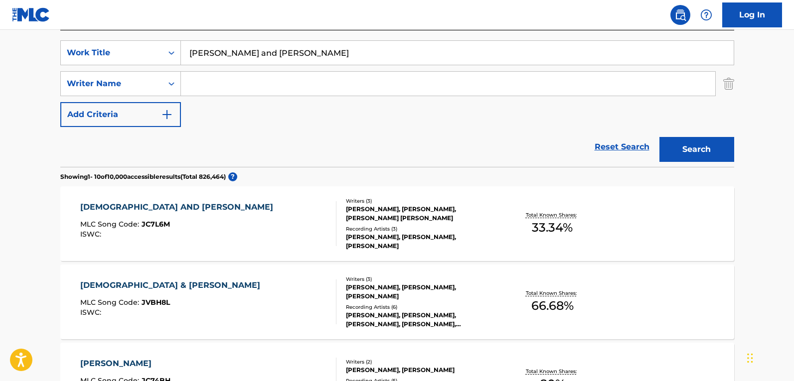
scroll to position [199, 0]
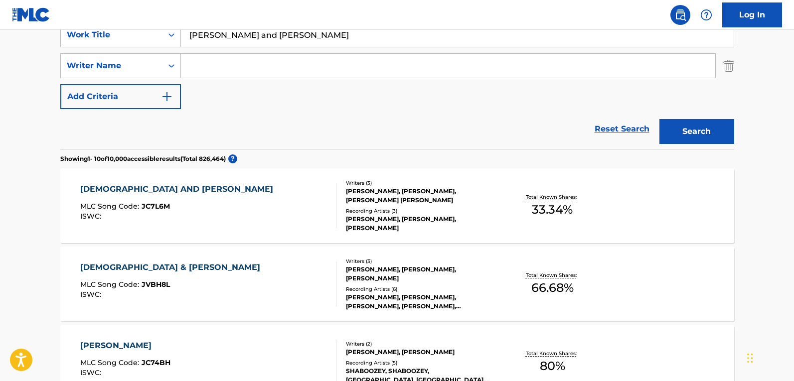
click at [297, 283] on div "[PERSON_NAME] & [PERSON_NAME] MLC Song Code : JVBH8L ISWC :" at bounding box center [208, 284] width 256 height 45
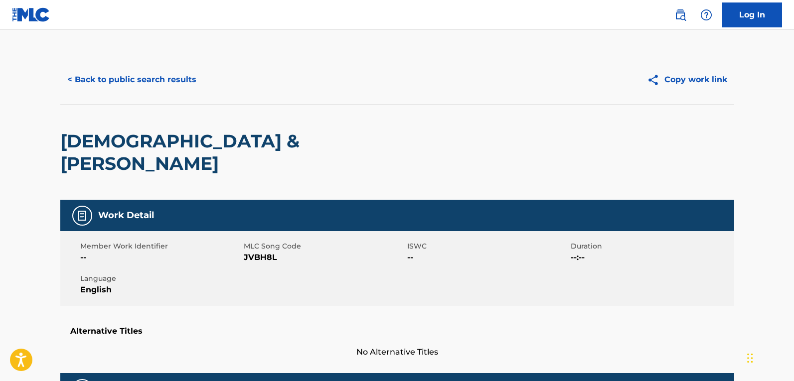
click at [120, 82] on button "< Back to public search results" at bounding box center [131, 79] width 143 height 25
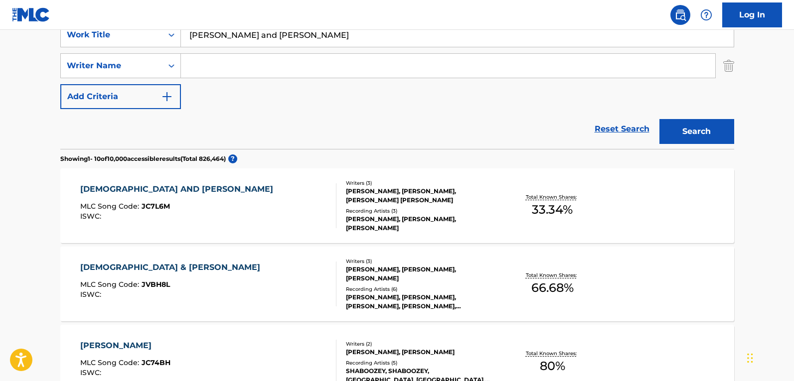
click at [268, 195] on div "[PERSON_NAME] AND [PERSON_NAME] MLC Song Code : JC7L6M ISWC :" at bounding box center [208, 205] width 256 height 45
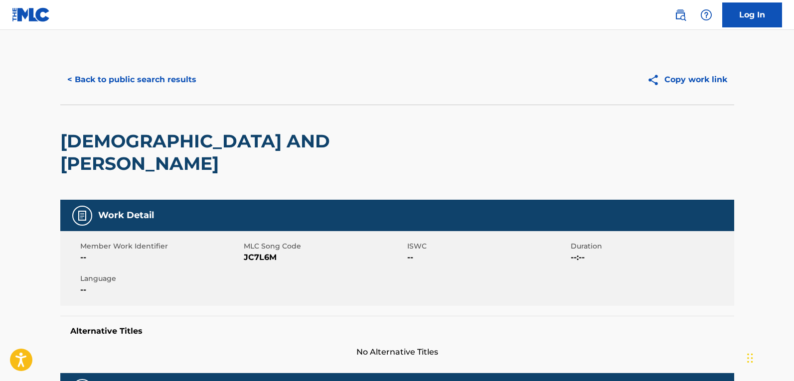
click at [112, 72] on button "< Back to public search results" at bounding box center [131, 79] width 143 height 25
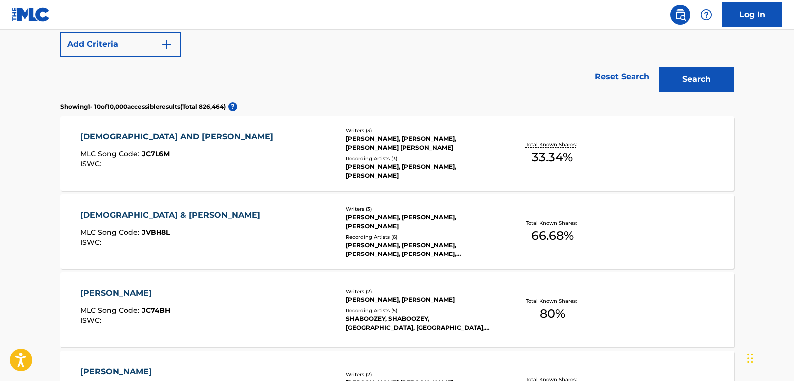
scroll to position [299, 0]
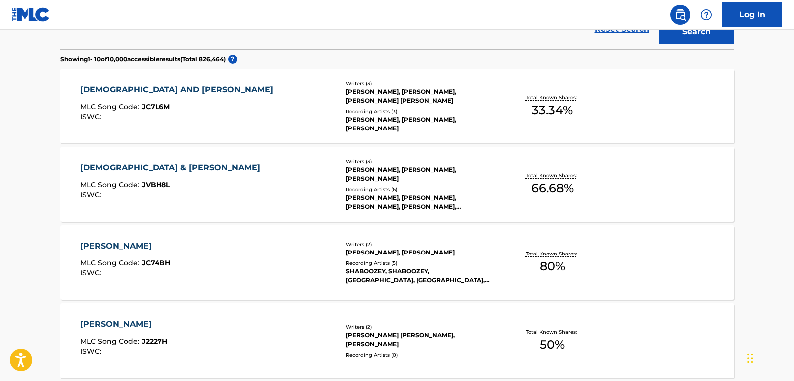
click at [232, 169] on div "[PERSON_NAME] & [PERSON_NAME] MLC Song Code : JVBH8L ISWC :" at bounding box center [208, 184] width 256 height 45
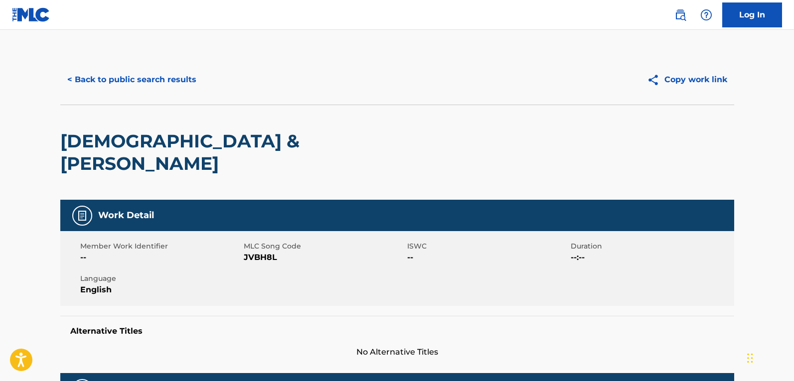
click at [161, 74] on button "< Back to public search results" at bounding box center [131, 79] width 143 height 25
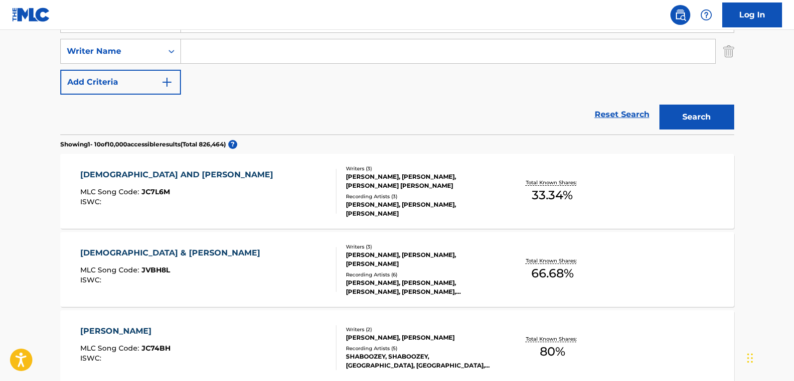
scroll to position [206, 0]
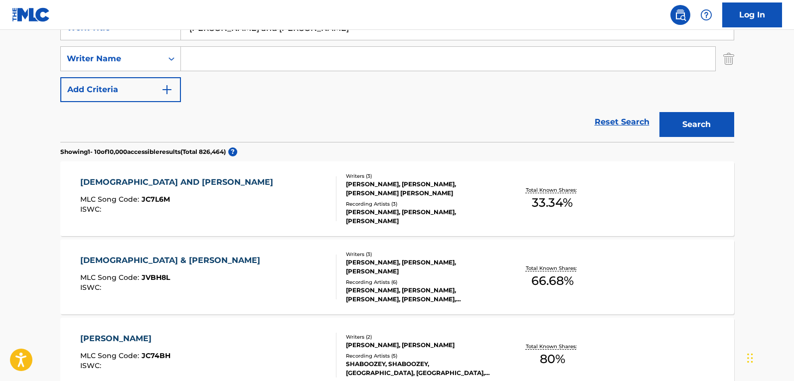
click at [280, 202] on div "[PERSON_NAME] AND [PERSON_NAME] MLC Song Code : JC7L6M ISWC :" at bounding box center [208, 198] width 256 height 45
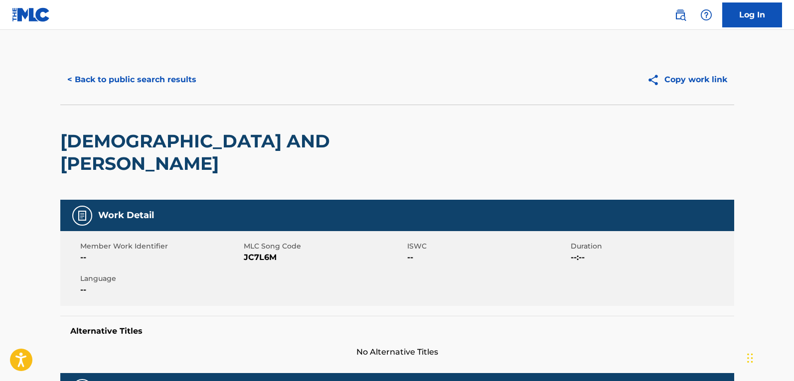
click at [127, 78] on button "< Back to public search results" at bounding box center [131, 79] width 143 height 25
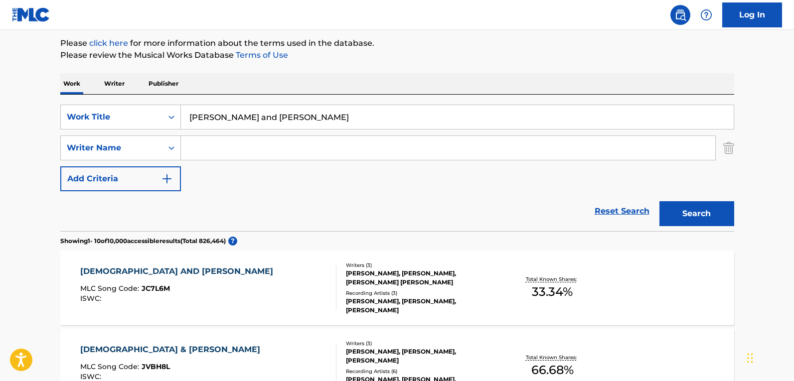
scroll to position [7, 0]
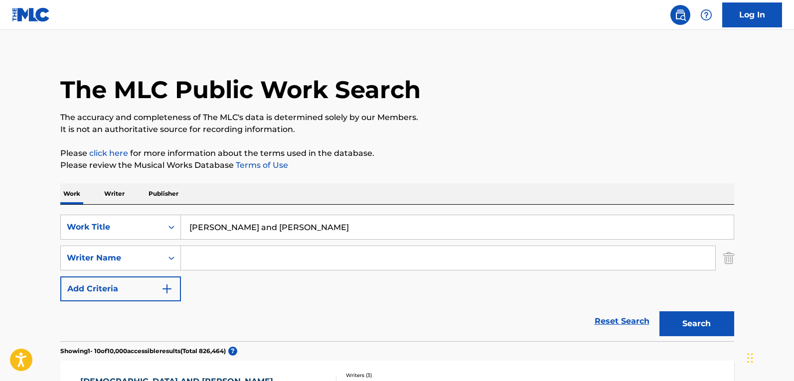
drag, startPoint x: 215, startPoint y: 213, endPoint x: 224, endPoint y: 215, distance: 9.8
click at [189, 214] on div "SearchWithCriteria24c1ab24-0e37-44c2-9443-f4ebb9efb3db Work Title [PERSON_NAME]…" at bounding box center [396, 273] width 673 height 136
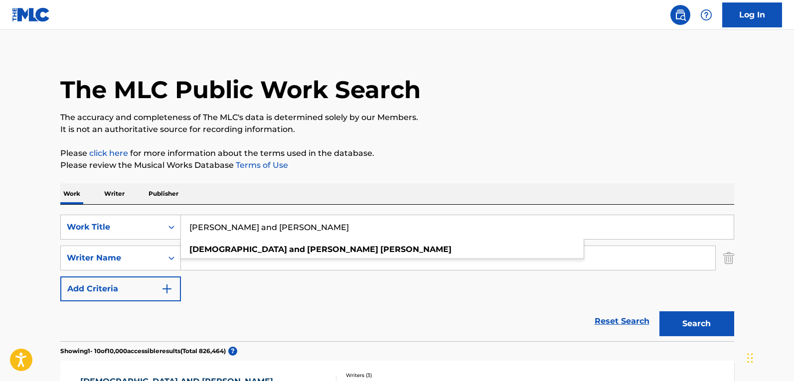
drag, startPoint x: 95, startPoint y: 222, endPoint x: -34, endPoint y: 227, distance: 129.6
click at [0, 227] on html "Accessibility Screen-Reader Guide, Feedback, and Issue Reporting | New window C…" at bounding box center [397, 183] width 794 height 381
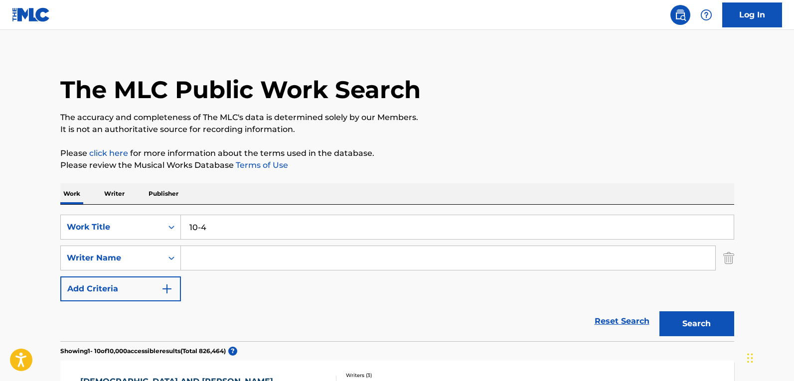
type input "10-4"
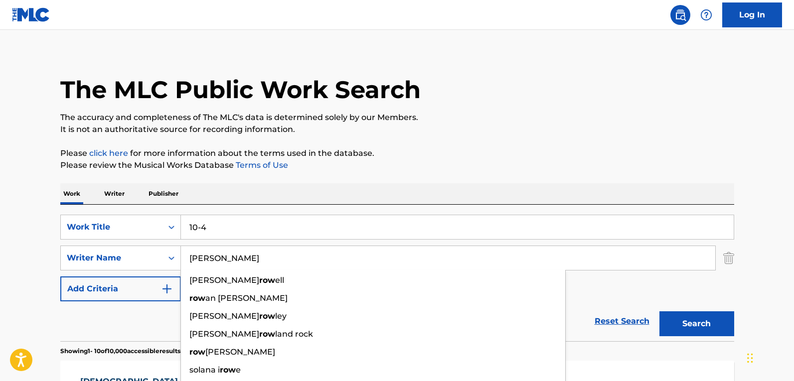
type input "[PERSON_NAME]"
click at [659, 311] on button "Search" at bounding box center [696, 323] width 75 height 25
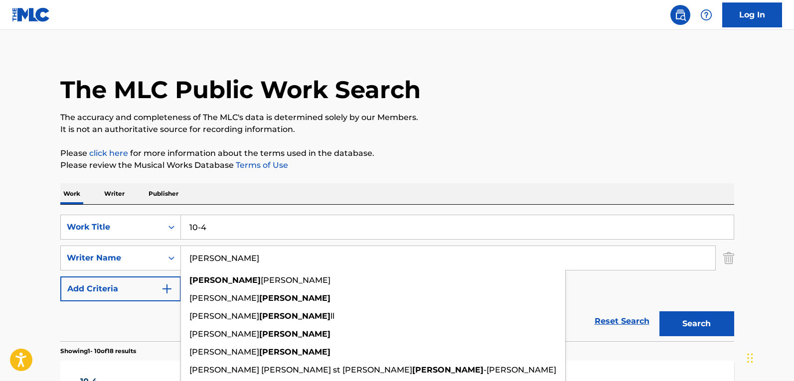
click at [659, 311] on button "Search" at bounding box center [696, 323] width 75 height 25
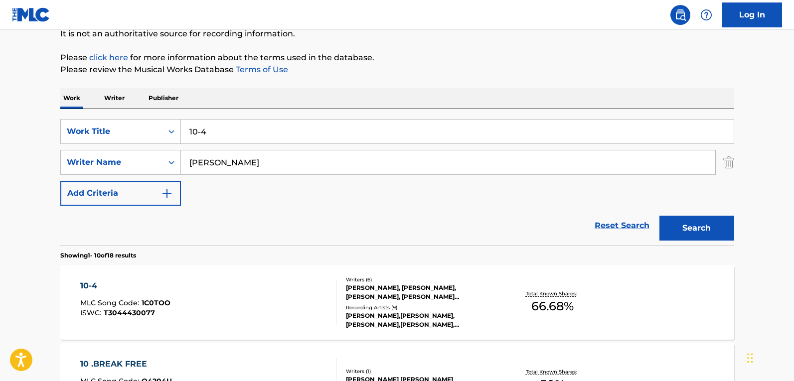
scroll to position [156, 0]
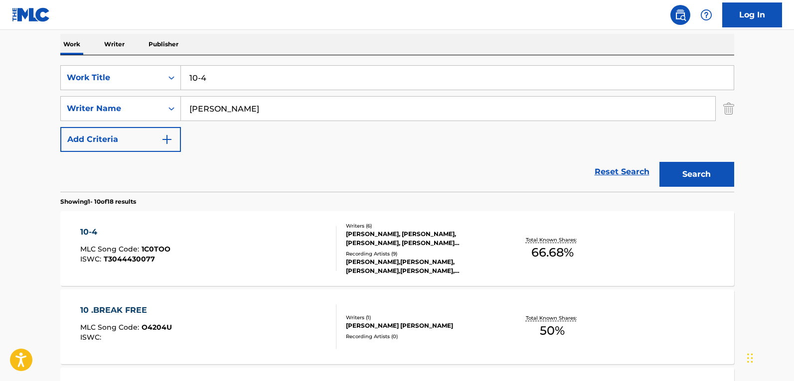
click at [229, 232] on div "10-4 MLC Song Code : 1C0TOO ISWC : T3044430077" at bounding box center [208, 248] width 256 height 45
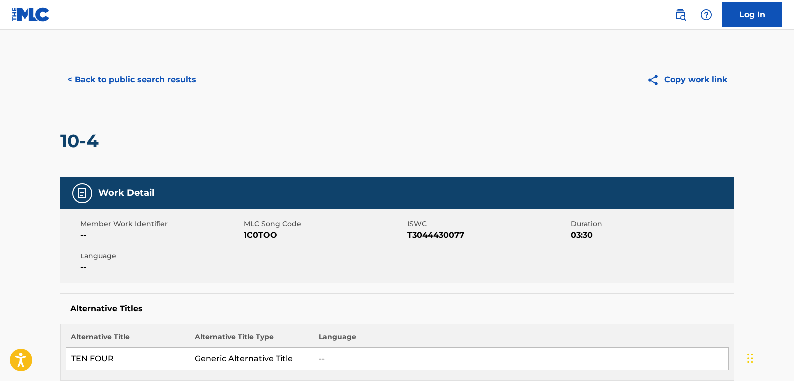
click at [122, 77] on button "< Back to public search results" at bounding box center [131, 79] width 143 height 25
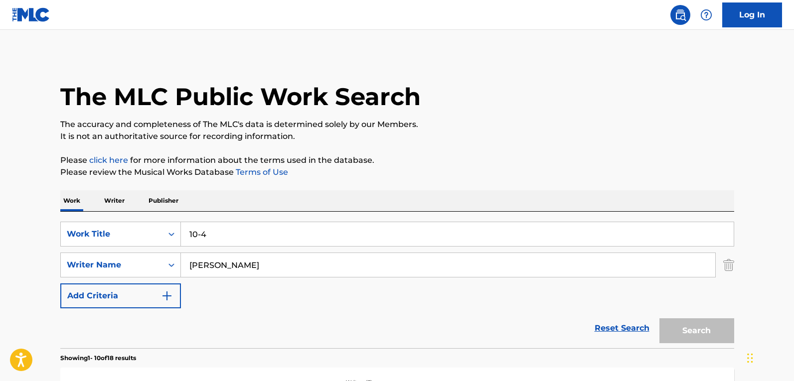
scroll to position [156, 0]
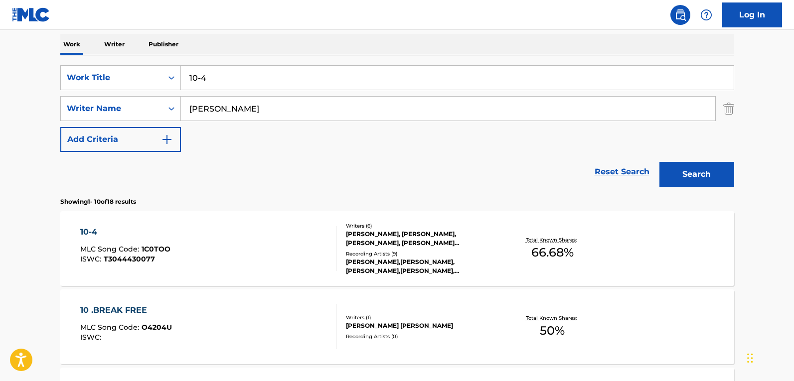
drag, startPoint x: 115, startPoint y: 65, endPoint x: -55, endPoint y: 74, distance: 170.1
click at [0, 74] on html "Accessibility Screen-Reader Guide, Feedback, and Issue Reporting | New window C…" at bounding box center [397, 34] width 794 height 381
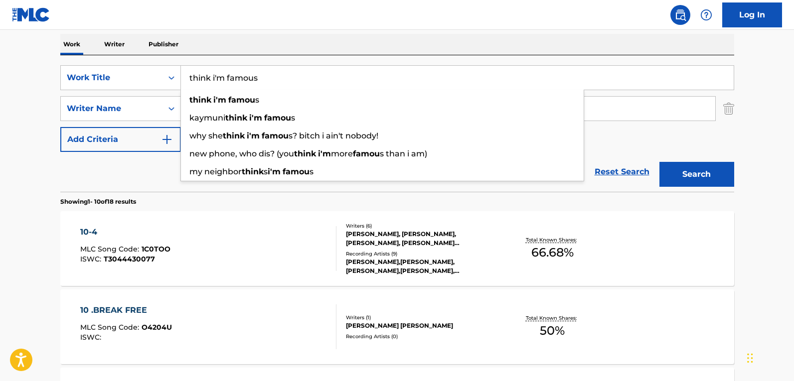
type input "think i'm famous"
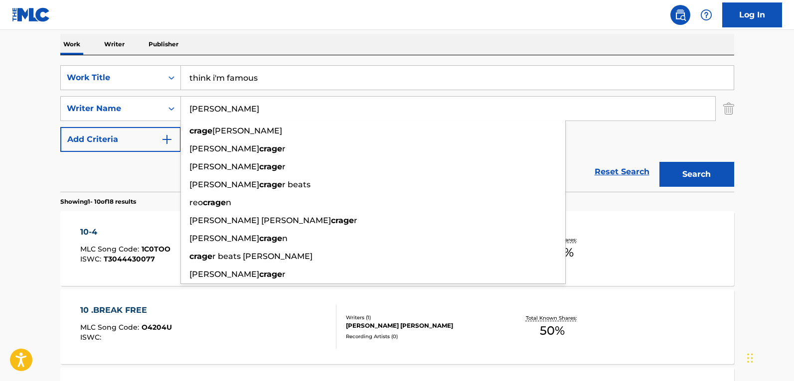
type input "[PERSON_NAME]"
click at [659, 162] on button "Search" at bounding box center [696, 174] width 75 height 25
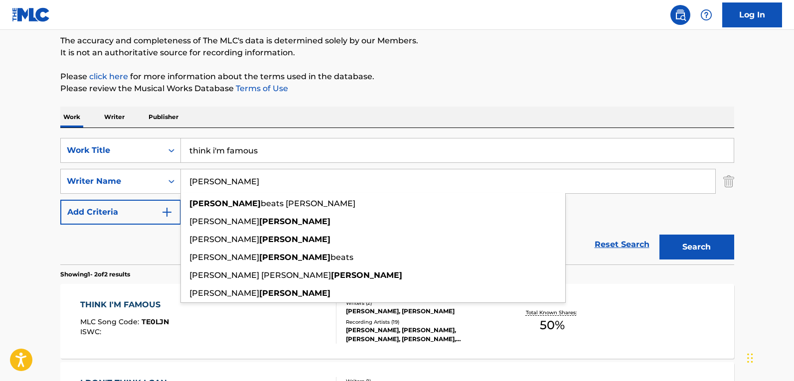
click at [104, 264] on div "Reset Search Search" at bounding box center [396, 245] width 673 height 40
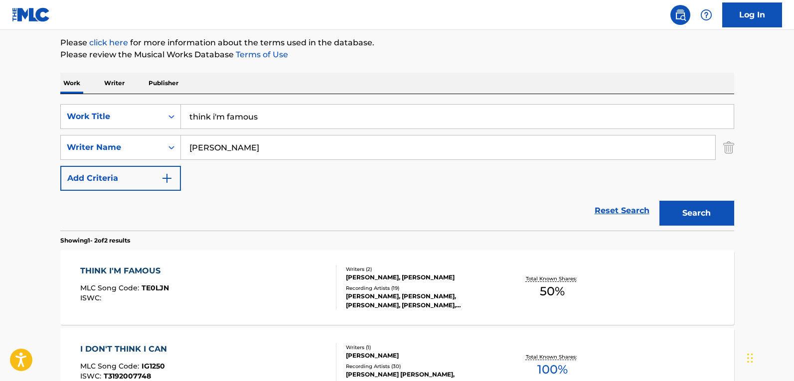
scroll to position [134, 0]
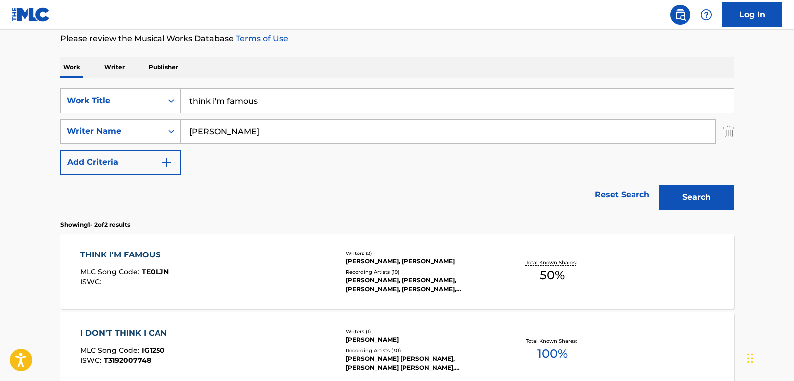
click at [215, 269] on div "THINK I'M FAMOUS MLC Song Code : TE0LJN ISWC :" at bounding box center [208, 271] width 256 height 45
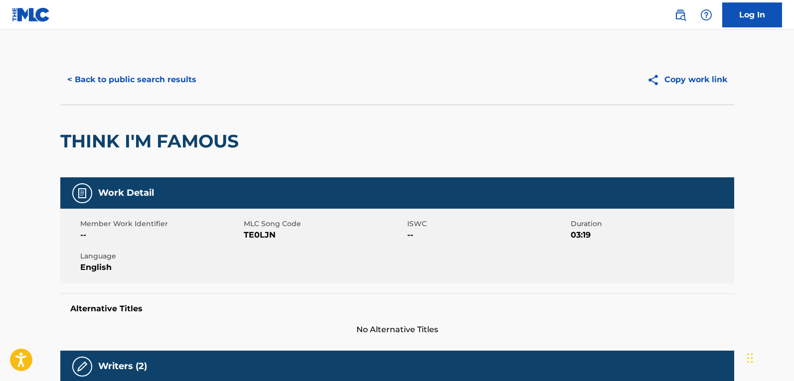
click at [111, 65] on div "< Back to public search results Copy work link" at bounding box center [396, 80] width 673 height 50
click at [129, 80] on button "< Back to public search results" at bounding box center [131, 79] width 143 height 25
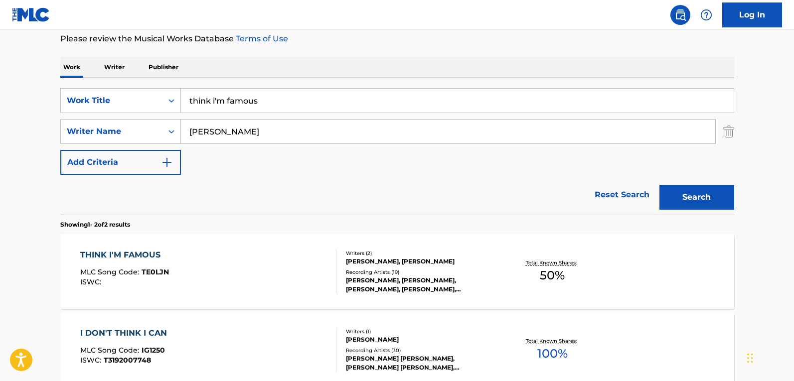
drag, startPoint x: 287, startPoint y: 105, endPoint x: 53, endPoint y: 69, distance: 237.3
click at [53, 69] on div "The MLC Public Work Search The accuracy and completeness of The MLC's data is d…" at bounding box center [396, 177] width 697 height 513
type input "old dirt fancy"
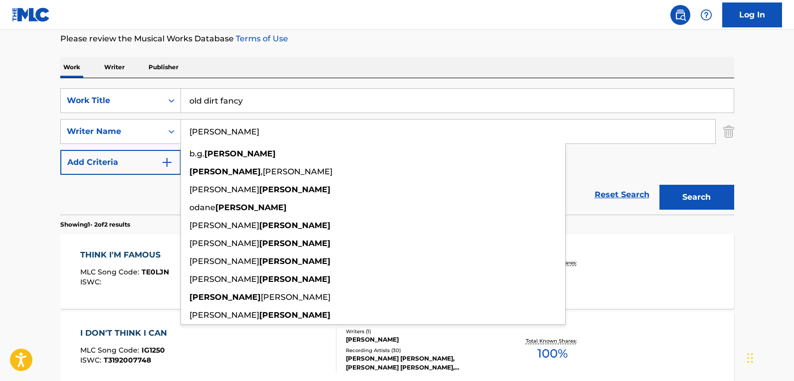
type input "[PERSON_NAME]"
click at [659, 185] on button "Search" at bounding box center [696, 197] width 75 height 25
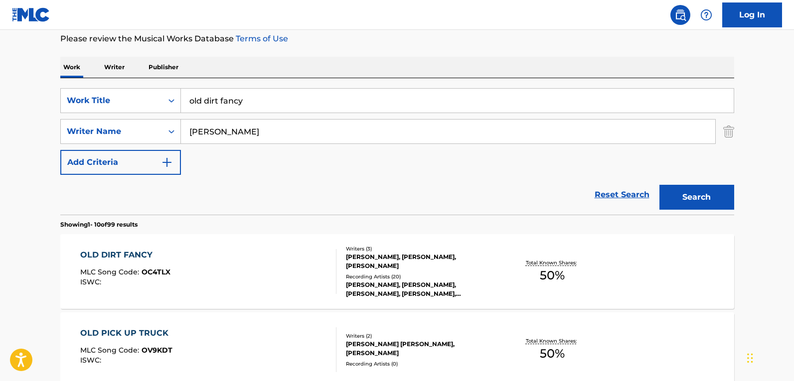
click at [290, 251] on div "OLD DIRT FANCY MLC Song Code : OC4TLX ISWC :" at bounding box center [208, 271] width 256 height 45
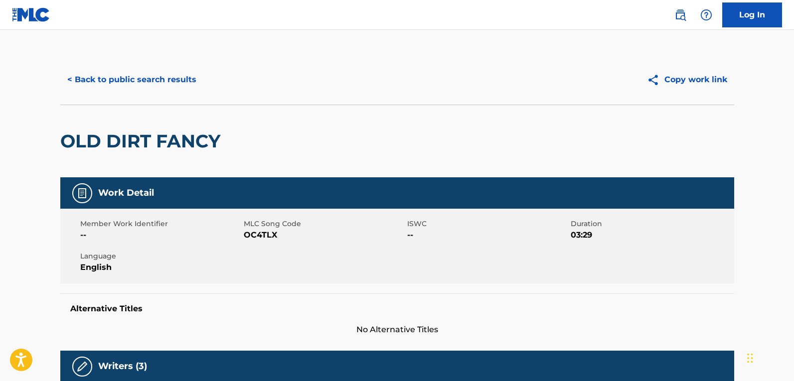
click at [166, 84] on button "< Back to public search results" at bounding box center [131, 79] width 143 height 25
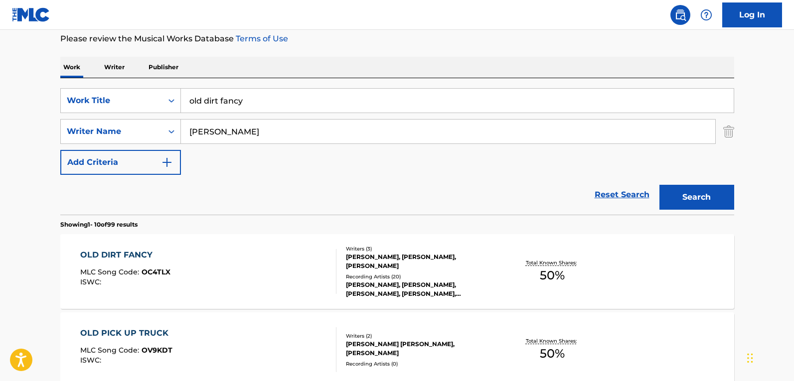
drag, startPoint x: 251, startPoint y: 97, endPoint x: 42, endPoint y: 80, distance: 209.4
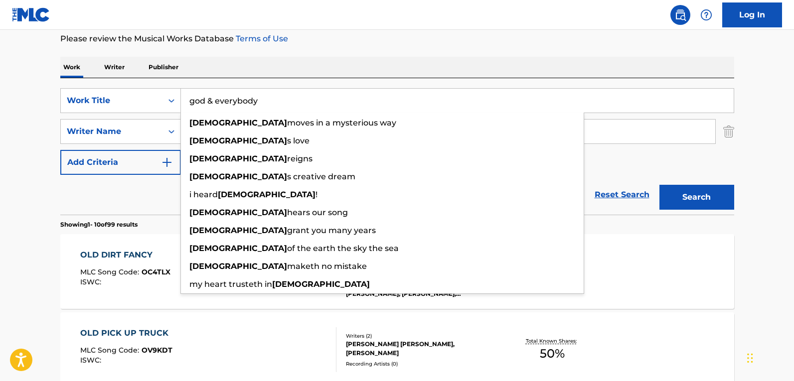
type input "god & everybody"
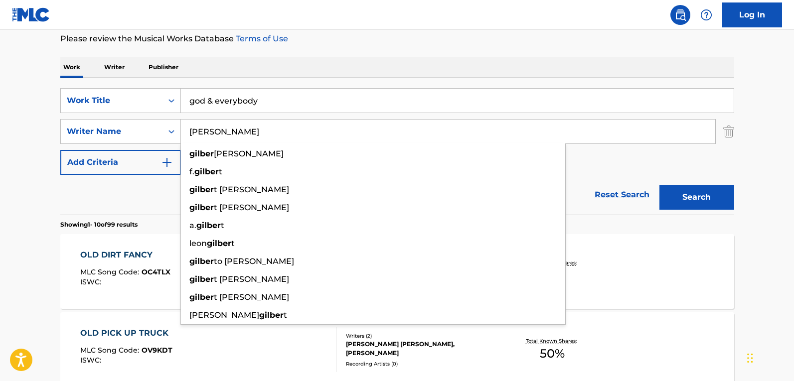
type input "[PERSON_NAME]"
click at [659, 185] on button "Search" at bounding box center [696, 197] width 75 height 25
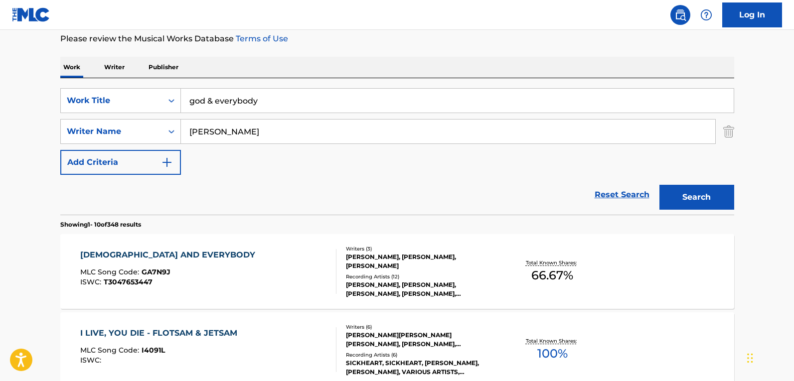
click at [267, 266] on div "[DEMOGRAPHIC_DATA] AND EVERYBODY MLC Song Code : GA7N9J ISWC : T3047653447" at bounding box center [208, 271] width 256 height 45
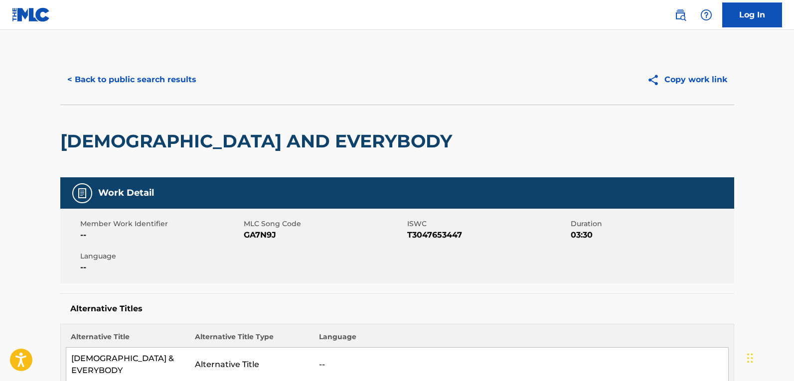
click at [89, 56] on div "< Back to public search results Copy work link" at bounding box center [396, 80] width 673 height 50
click at [111, 70] on button "< Back to public search results" at bounding box center [131, 79] width 143 height 25
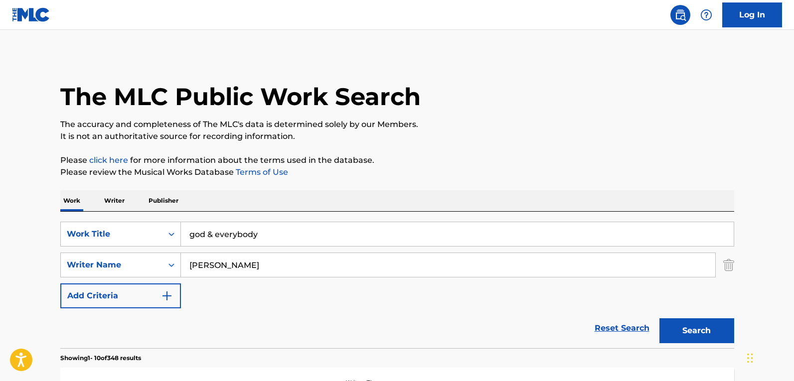
scroll to position [134, 0]
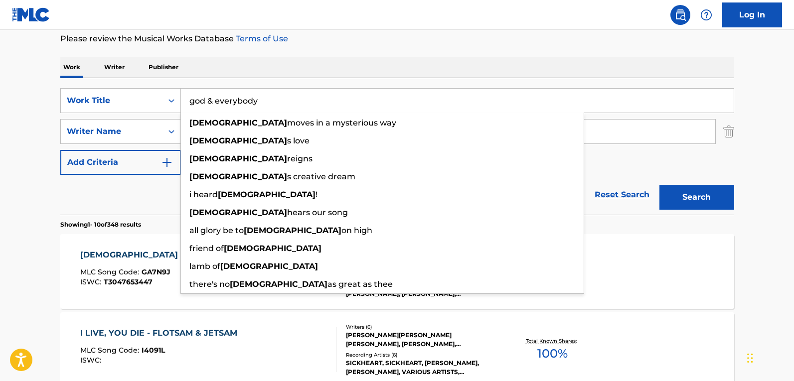
drag, startPoint x: 195, startPoint y: 89, endPoint x: 51, endPoint y: 73, distance: 144.3
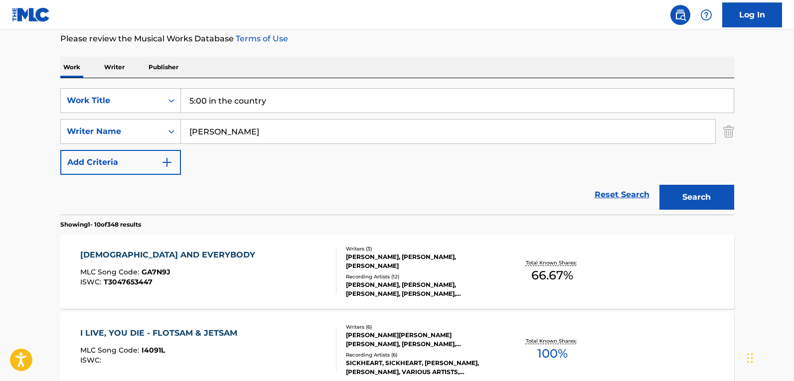
type input "5:00 in the country"
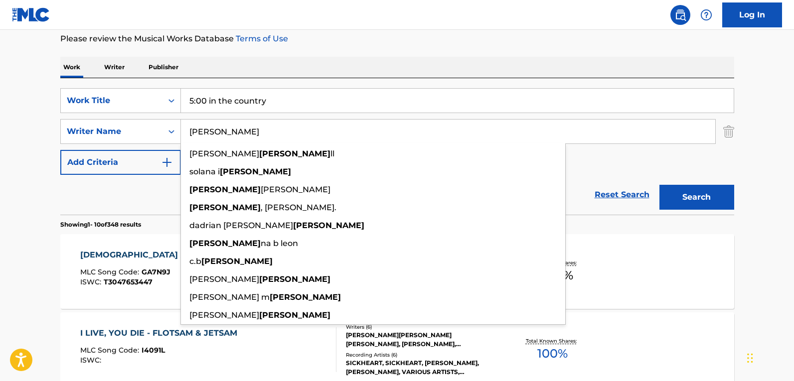
type input "[PERSON_NAME]"
click at [659, 185] on button "Search" at bounding box center [696, 197] width 75 height 25
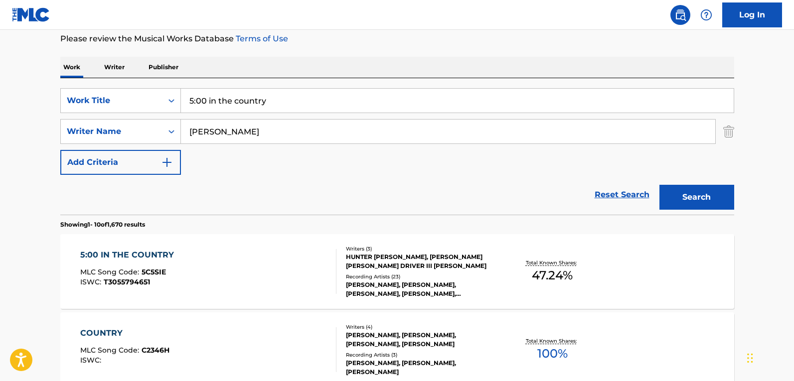
click at [238, 252] on div "5:00 IN THE COUNTRY MLC Song Code : 5C5SIE ISWC : T3055794651" at bounding box center [208, 271] width 256 height 45
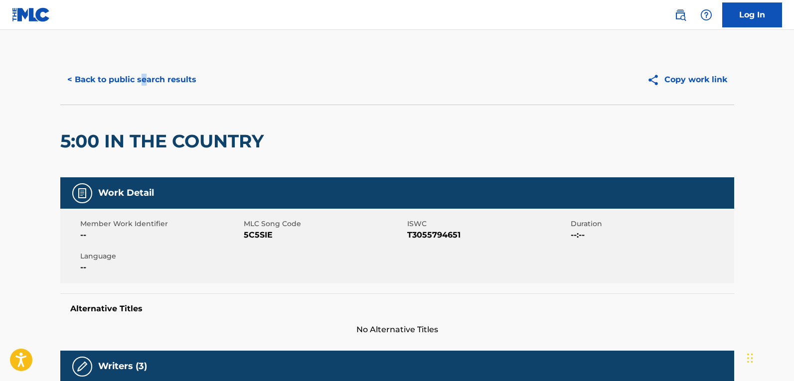
click at [143, 101] on div "< Back to public search results Copy work link" at bounding box center [396, 80] width 673 height 50
click at [145, 80] on button "< Back to public search results" at bounding box center [131, 79] width 143 height 25
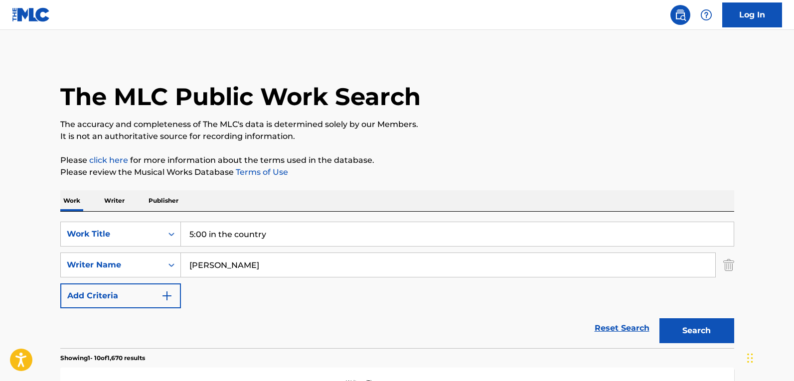
scroll to position [134, 0]
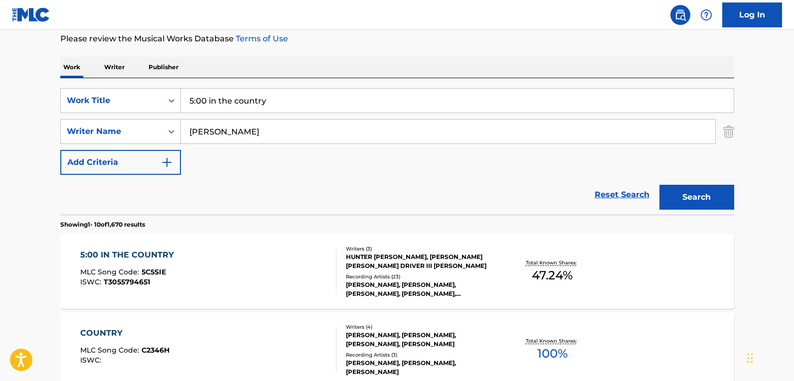
click at [259, 265] on div "5:00 IN THE COUNTRY MLC Song Code : 5C5SIE ISWC : T3055794651" at bounding box center [208, 271] width 256 height 45
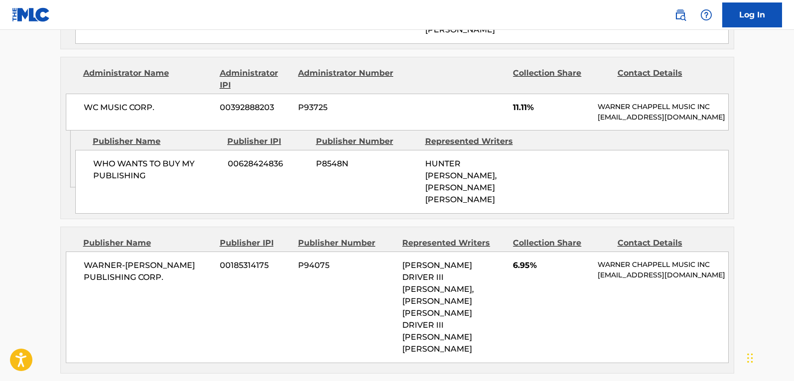
scroll to position [747, 0]
